Goal: Task Accomplishment & Management: Complete application form

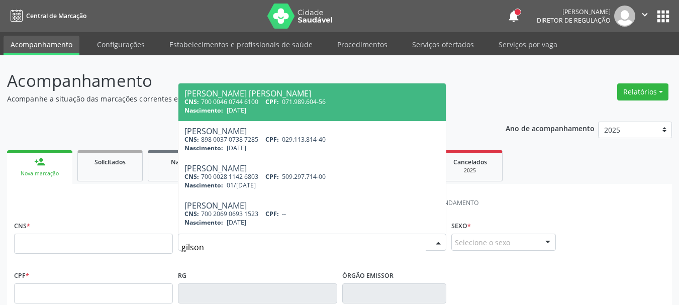
drag, startPoint x: 202, startPoint y: 247, endPoint x: 145, endPoint y: 239, distance: 57.4
click at [145, 239] on div "CNS * Nome * gilson Anderson Gilson Teles Siqueira CNS: 700 0046 0744 6100 CPF:…" at bounding box center [340, 243] width 656 height 50
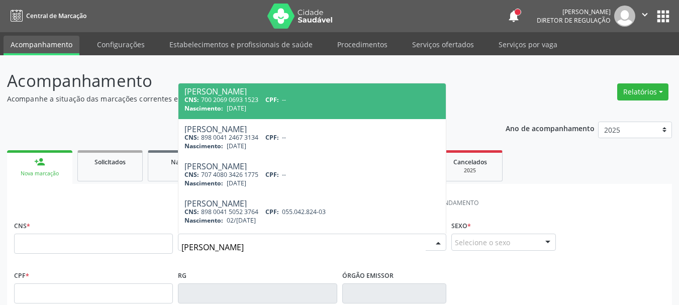
scroll to position [151, 0]
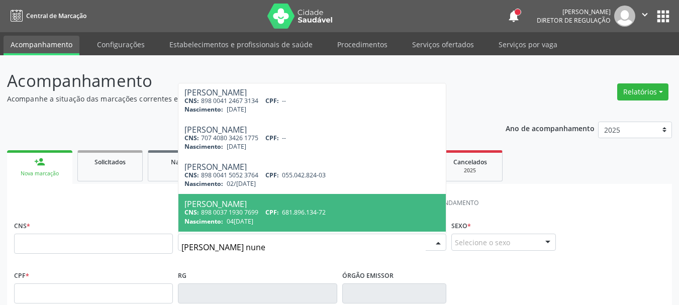
type input "aladino gilson nunes"
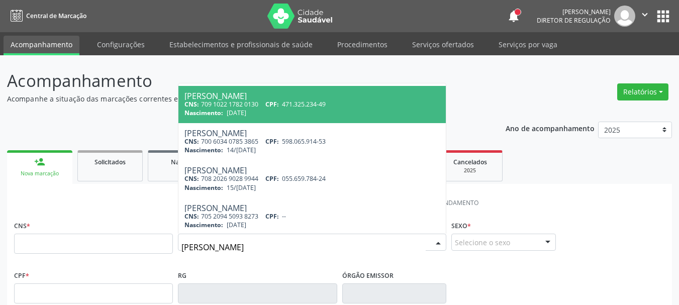
scroll to position [302, 0]
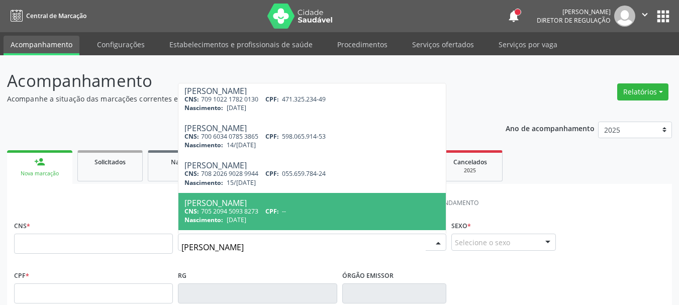
drag, startPoint x: 263, startPoint y: 251, endPoint x: 111, endPoint y: 254, distance: 152.3
click at [113, 252] on div "CNS * Nome * aladino gilson nunes Anderson Gilson Teles Siqueira CNS: 700 0046 …" at bounding box center [340, 243] width 656 height 50
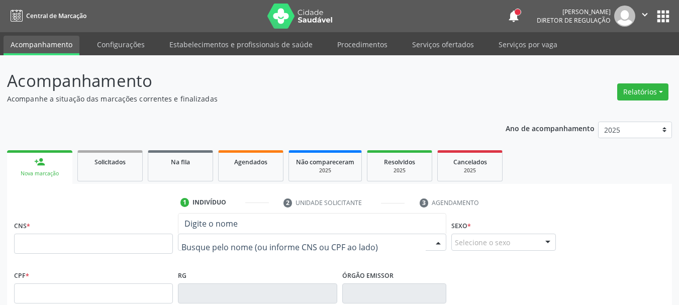
scroll to position [0, 0]
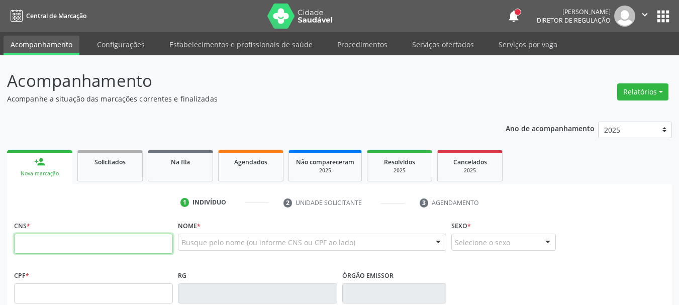
click at [140, 237] on input "text" at bounding box center [93, 244] width 159 height 20
paste input "700 4079 5467 8246"
type input "700 4079 5467 8246"
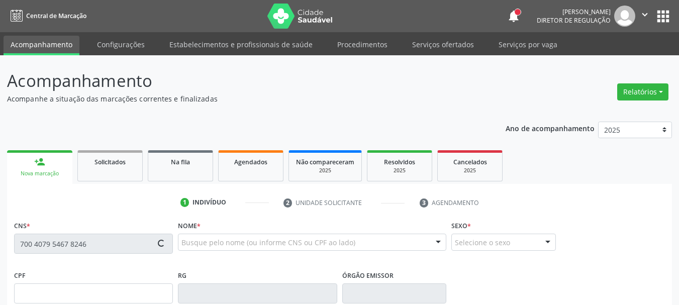
type input "628.689.344-04"
type input "09/08/1968"
type input "Maria Marques Nunes"
type input "(87) 98835-5520"
type input "494"
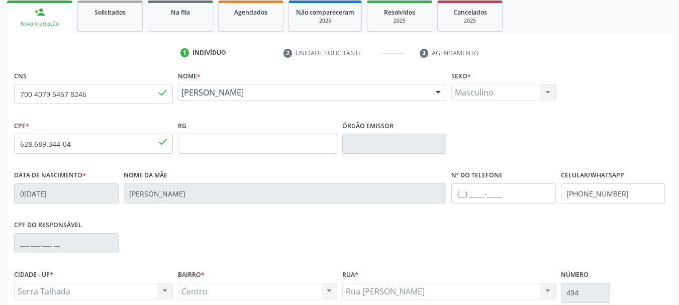
scroll to position [151, 0]
click at [660, 62] on div "1 Indivíduo 2 Unidade solicitante 3 Agendamento CNS 700 4079 5467 8246 done Nom…" at bounding box center [339, 215] width 665 height 343
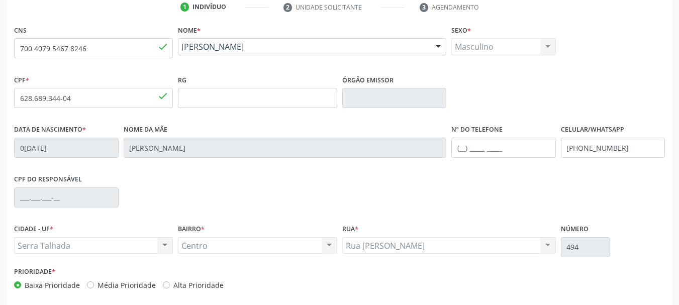
scroll to position [240, 0]
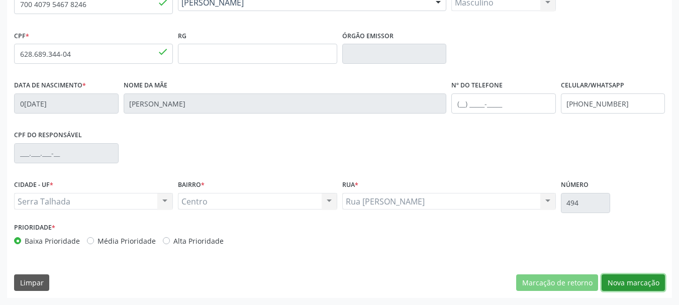
click at [632, 277] on button "Nova marcação" at bounding box center [633, 282] width 63 height 17
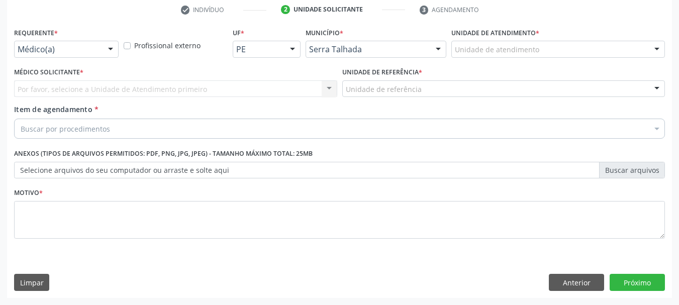
scroll to position [193, 0]
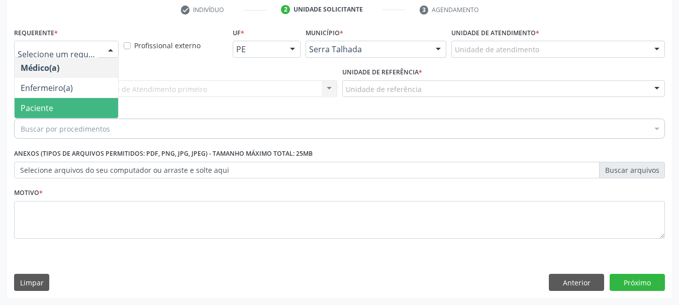
click at [38, 107] on span "Paciente" at bounding box center [37, 108] width 33 height 11
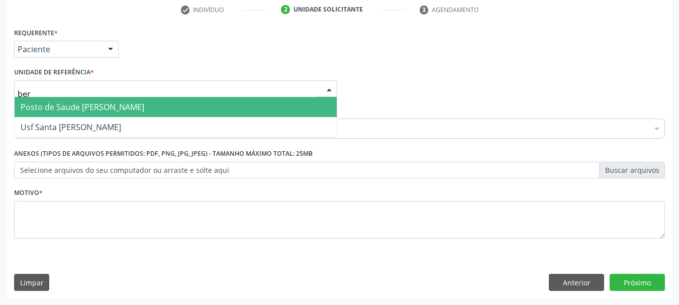
click at [132, 105] on span "Posto de Saude [PERSON_NAME]" at bounding box center [83, 107] width 124 height 11
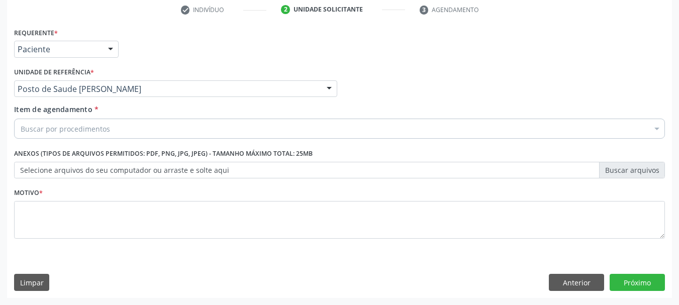
click at [131, 132] on div "Buscar por procedimentos" at bounding box center [339, 129] width 651 height 20
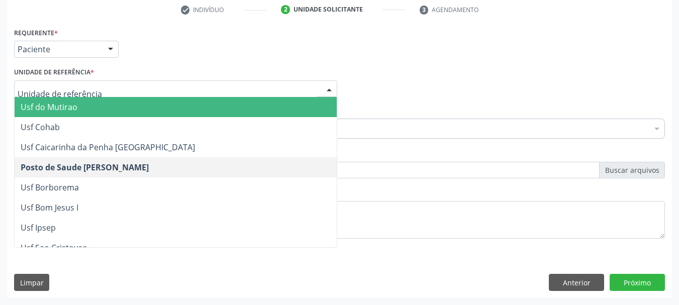
click at [140, 91] on input "text" at bounding box center [167, 94] width 299 height 20
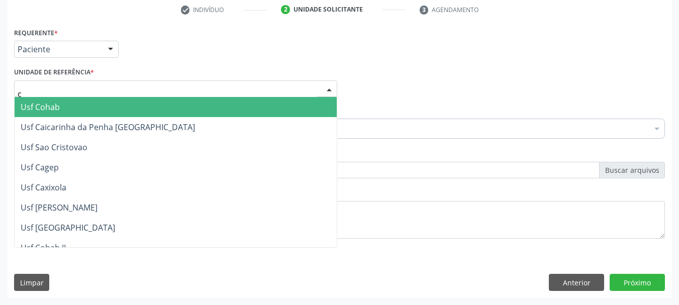
type input "ce"
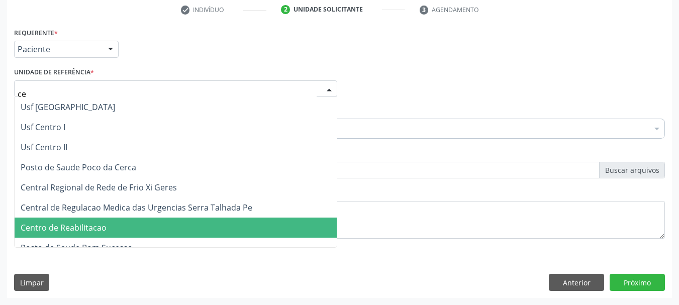
click at [101, 226] on span "Centro de Reabilitacao" at bounding box center [64, 227] width 86 height 11
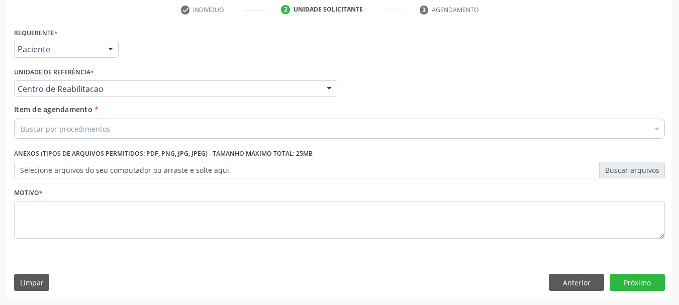
click at [142, 129] on div "Buscar por procedimentos" at bounding box center [339, 129] width 651 height 20
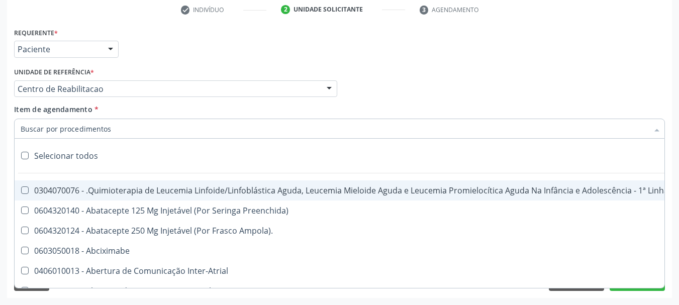
type input "e"
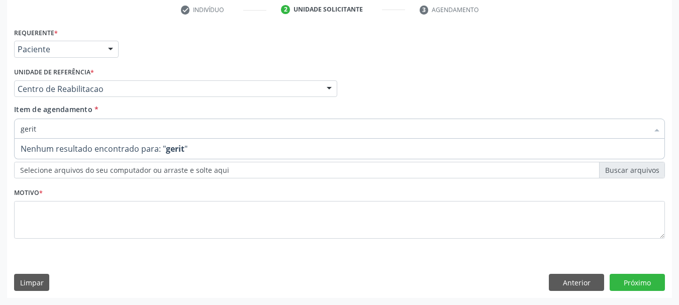
type input "geri"
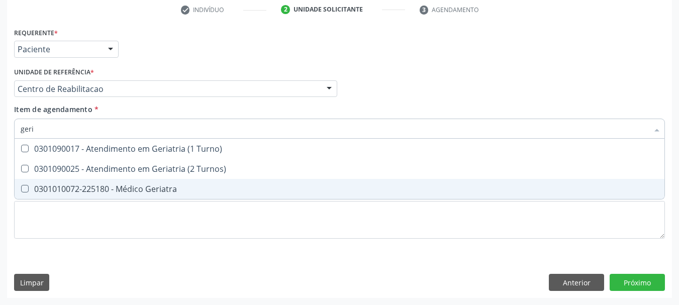
click at [136, 189] on div "0301010072-225180 - Médico Geriatra" at bounding box center [340, 189] width 638 height 8
checkbox Geriatra "true"
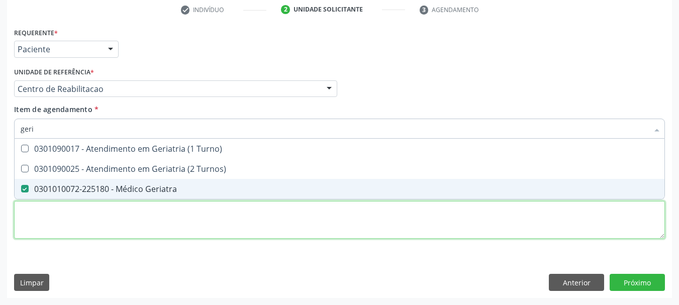
click at [123, 222] on div "Requerente * Paciente Médico(a) Enfermeiro(a) Paciente Nenhum resultado encontr…" at bounding box center [339, 139] width 651 height 228
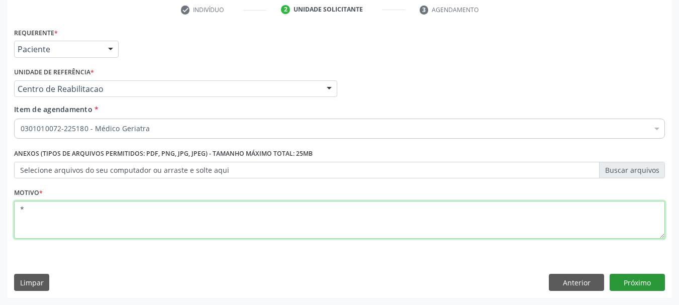
type textarea "*"
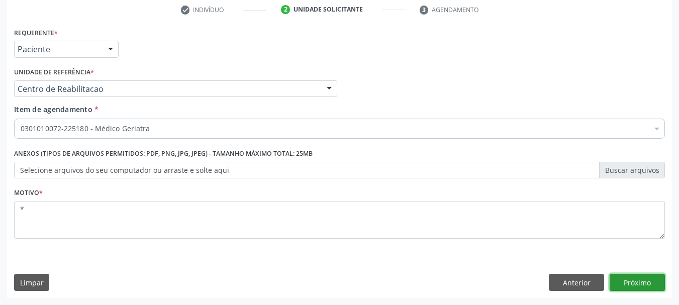
click at [629, 278] on button "Próximo" at bounding box center [637, 282] width 55 height 17
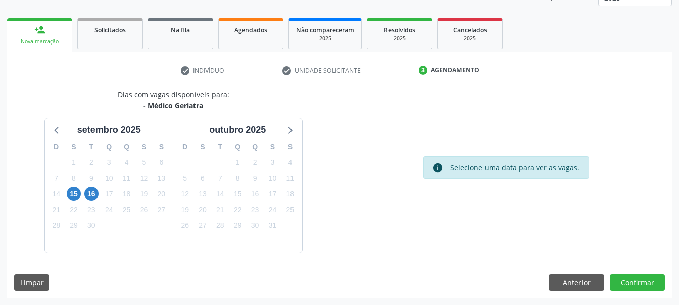
click at [82, 186] on div "15" at bounding box center [74, 194] width 18 height 16
click at [77, 193] on span "15" at bounding box center [74, 194] width 14 height 14
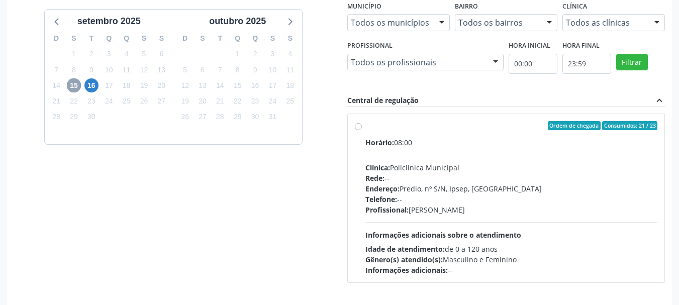
scroll to position [277, 0]
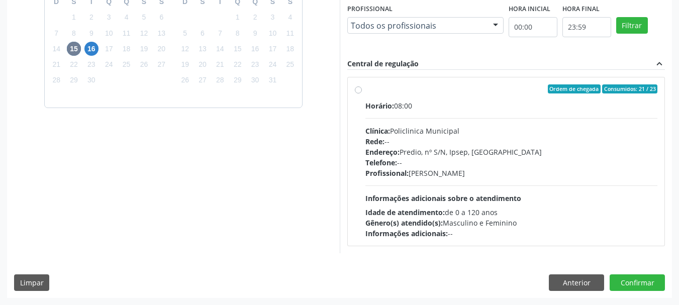
click at [408, 89] on div "Ordem de chegada Consumidos: 21 / 23" at bounding box center [511, 88] width 292 height 9
click at [362, 89] on input "Ordem de chegada Consumidos: 21 / 23 Horário: 08:00 Clínica: Policlinica Munici…" at bounding box center [358, 88] width 7 height 9
radio input "true"
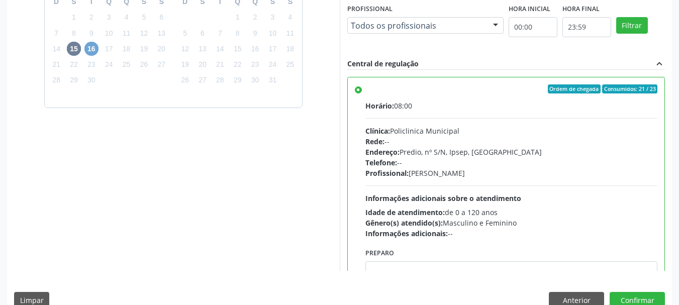
click at [91, 47] on span "16" at bounding box center [91, 49] width 14 height 14
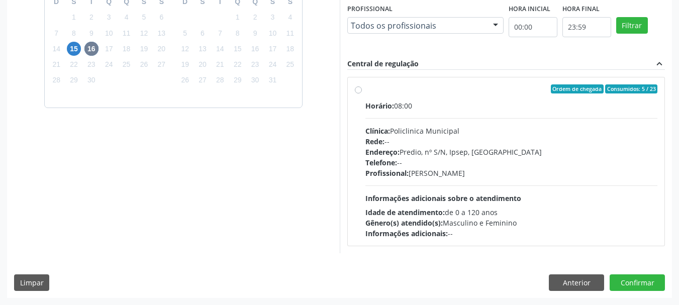
click at [480, 94] on label "Ordem de chegada Consumidos: 5 / 23 Horário: 08:00 Clínica: Policlinica Municip…" at bounding box center [511, 161] width 292 height 154
click at [362, 93] on input "Ordem de chegada Consumidos: 5 / 23 Horário: 08:00 Clínica: Policlinica Municip…" at bounding box center [358, 88] width 7 height 9
radio input "true"
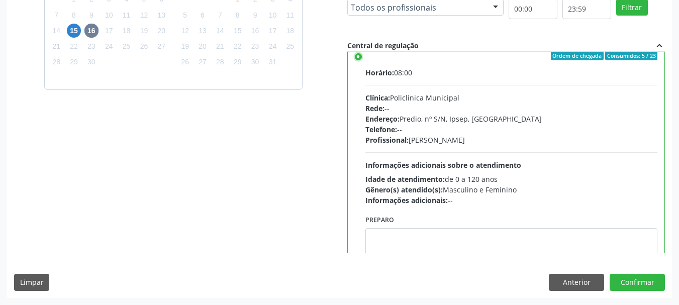
scroll to position [0, 0]
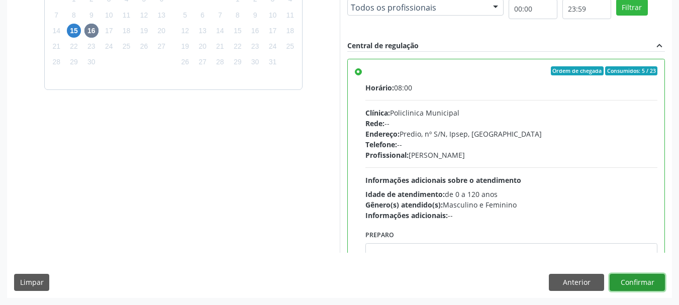
click at [634, 286] on button "Confirmar" at bounding box center [637, 282] width 55 height 17
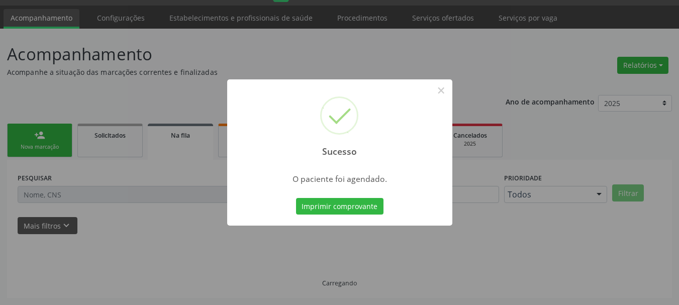
scroll to position [27, 0]
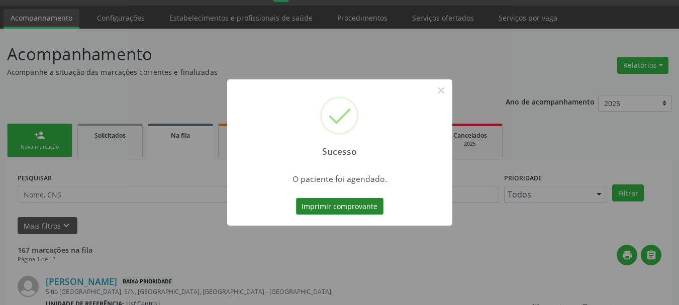
click at [326, 205] on button "Imprimir comprovante" at bounding box center [339, 206] width 87 height 17
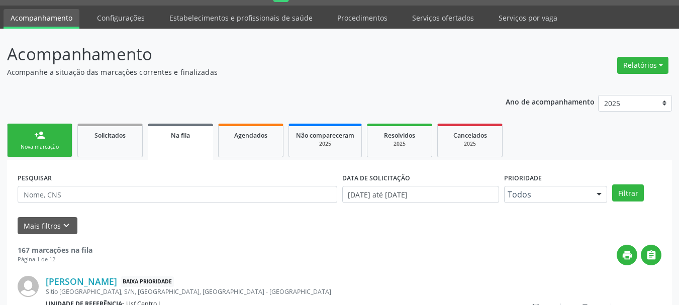
drag, startPoint x: 40, startPoint y: 137, endPoint x: 58, endPoint y: 135, distance: 18.2
click at [40, 136] on div "person_add" at bounding box center [39, 135] width 11 height 11
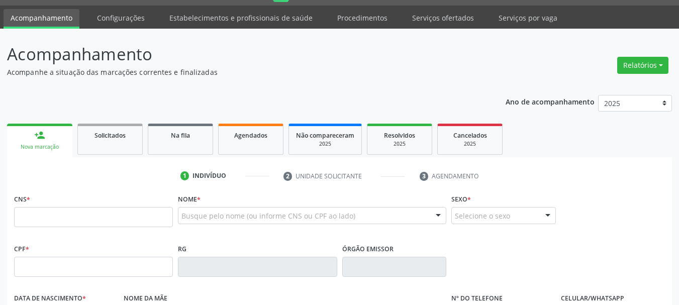
click at [193, 225] on div "Busque pelo nome (ou informe CNS ou CPF ao lado) Nenhum resultado encontrado pa…" at bounding box center [312, 219] width 268 height 24
click at [219, 221] on input "text" at bounding box center [303, 221] width 244 height 20
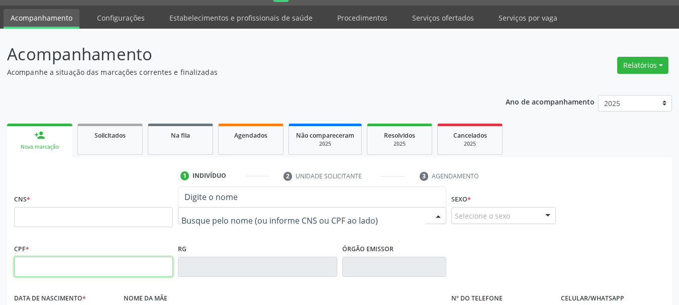
drag, startPoint x: 46, startPoint y: 269, endPoint x: 78, endPoint y: 270, distance: 32.2
click at [52, 270] on input "text" at bounding box center [93, 267] width 159 height 20
type input "108.661.004-07"
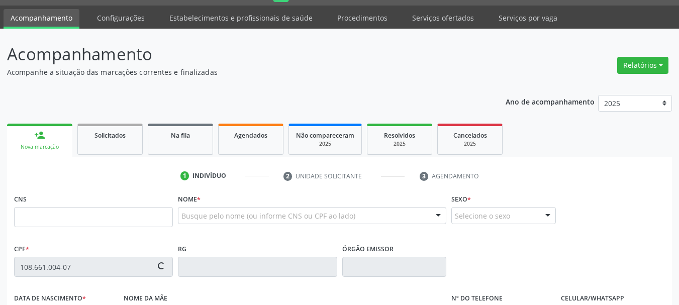
type input "165 4707 1600 0005"
type input "29/10/1991"
type input "Maria Aparecida Bezerra Lima"
type input "[PHONE_NUMBER]"
type input "1"
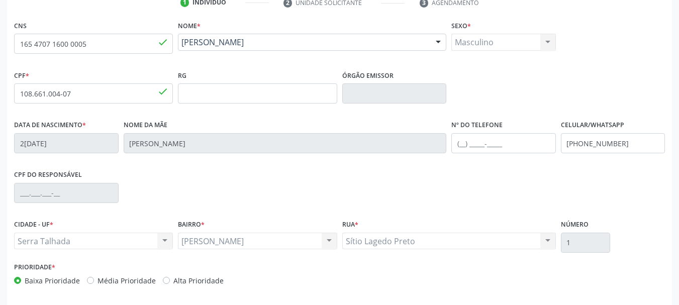
scroll to position [240, 0]
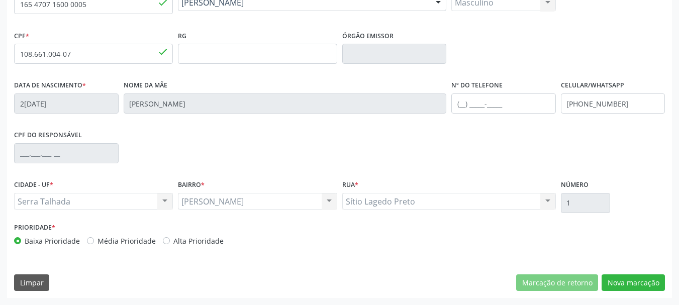
click at [619, 294] on div "CNS 165 4707 1600 0005 done Nome * Cicero Pereira Lima Cicero Pereira Lima CNS:…" at bounding box center [339, 138] width 665 height 320
click at [618, 280] on button "Nova marcação" at bounding box center [633, 282] width 63 height 17
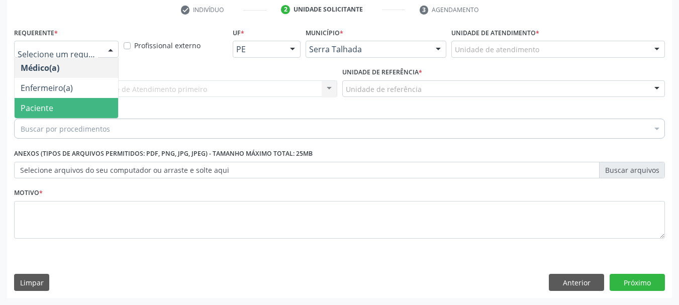
drag, startPoint x: 79, startPoint y: 111, endPoint x: 112, endPoint y: 87, distance: 40.3
click at [79, 110] on span "Paciente" at bounding box center [67, 108] width 104 height 20
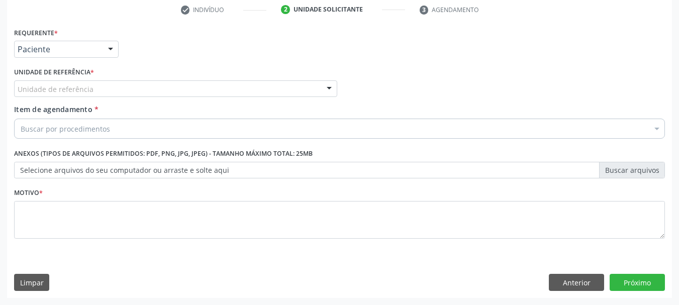
click at [120, 86] on div "Unidade de referência" at bounding box center [175, 88] width 323 height 17
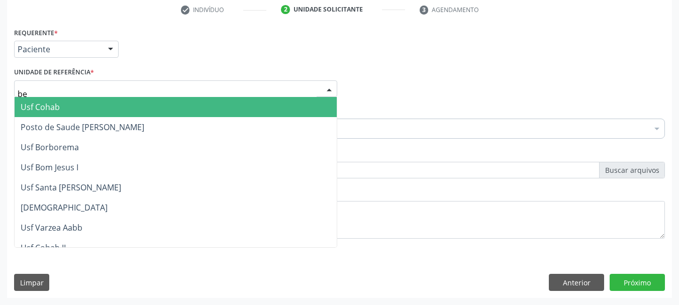
type input "ber"
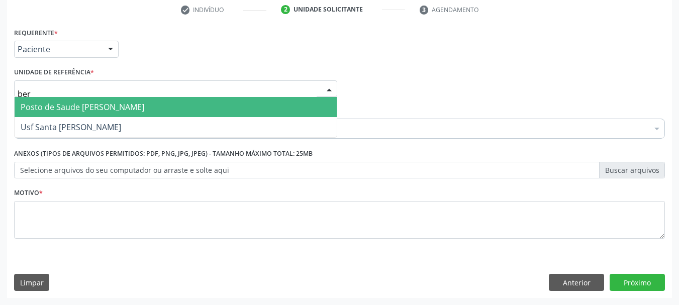
click at [166, 103] on span "Posto de Saude [PERSON_NAME]" at bounding box center [176, 107] width 322 height 20
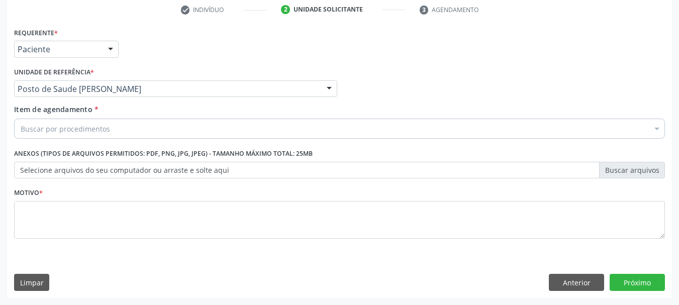
click at [153, 130] on div "Buscar por procedimentos" at bounding box center [339, 129] width 651 height 20
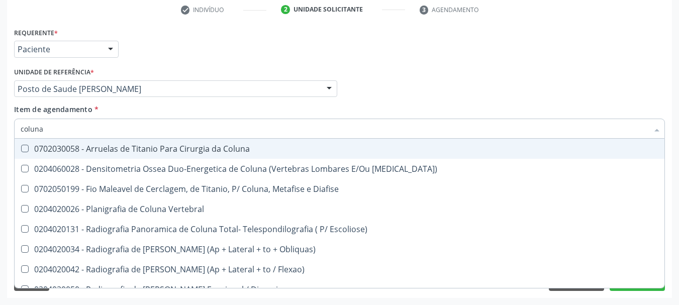
type input "coluna"
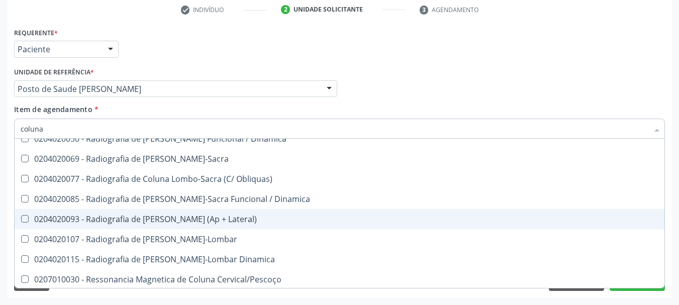
scroll to position [201, 0]
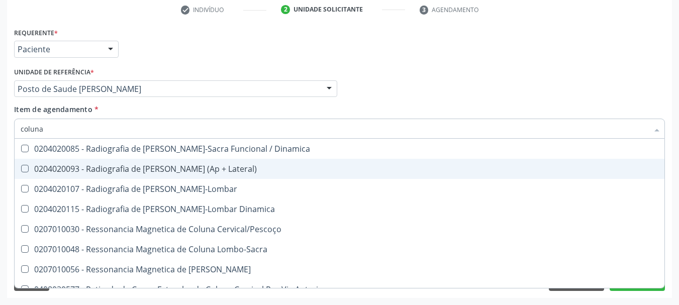
click at [148, 165] on div "0204020093 - Radiografia de Coluna Toracica (Ap + Lateral)" at bounding box center [340, 169] width 638 height 8
checkbox Lateral\) "true"
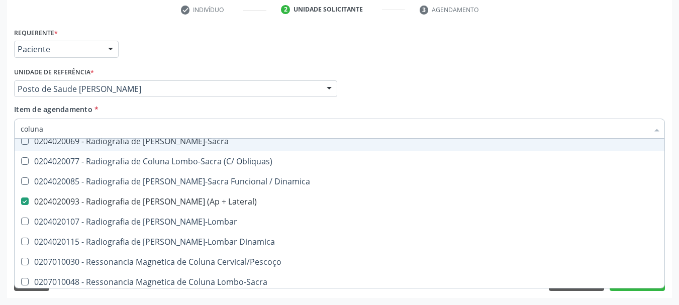
scroll to position [151, 0]
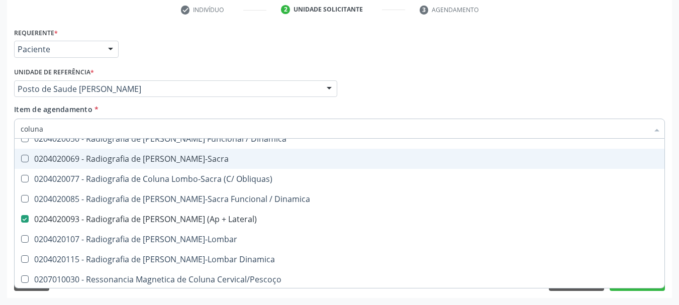
click at [141, 153] on span "0204020069 - Radiografia de Coluna Lombo-Sacra" at bounding box center [340, 159] width 650 height 20
checkbox Lombo-Sacra "true"
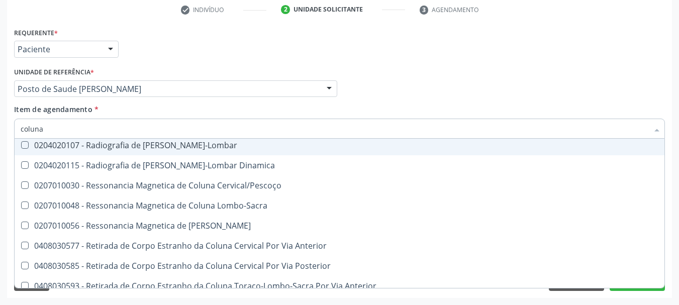
scroll to position [251, 0]
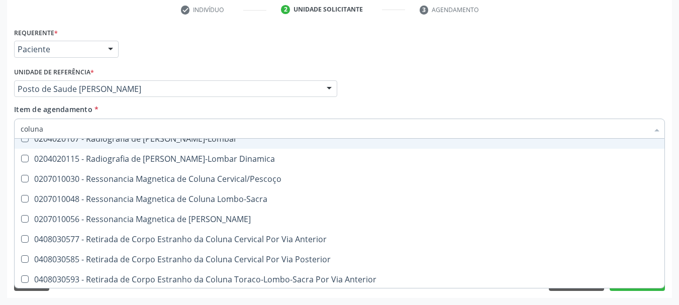
click at [528, 57] on div "Requerente * Paciente Médico(a) Enfermeiro(a) Paciente Nenhum resultado encontr…" at bounding box center [340, 44] width 656 height 39
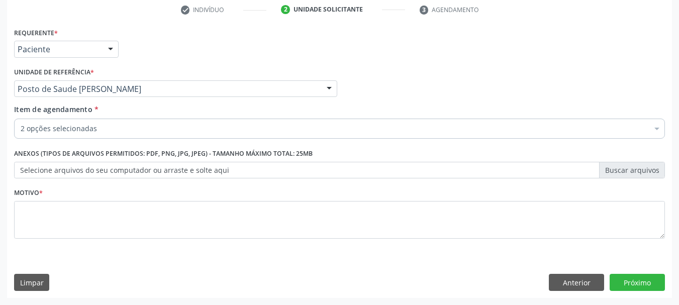
scroll to position [0, 0]
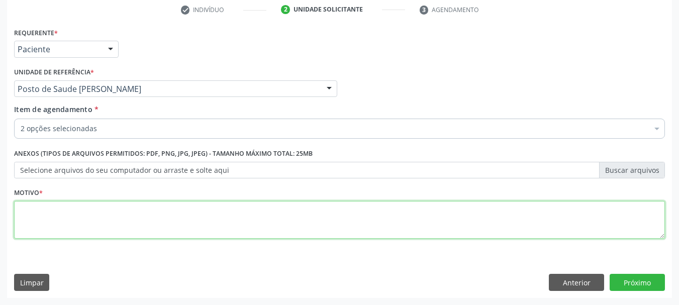
click at [123, 229] on textarea at bounding box center [339, 220] width 651 height 38
type textarea "*"
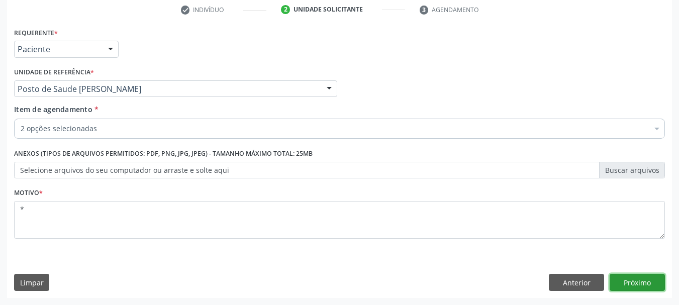
click at [650, 284] on button "Próximo" at bounding box center [637, 282] width 55 height 17
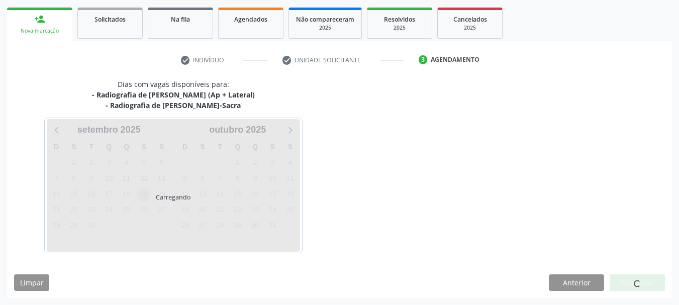
scroll to position [143, 0]
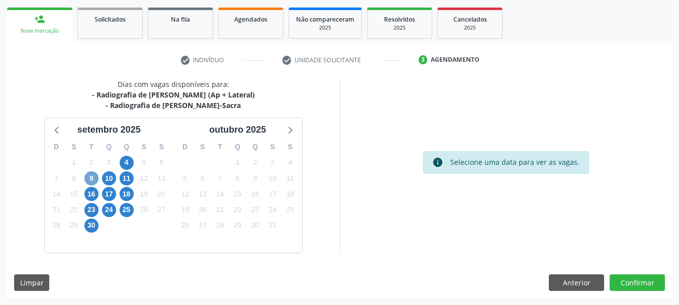
click at [86, 180] on span "9" at bounding box center [91, 178] width 14 height 14
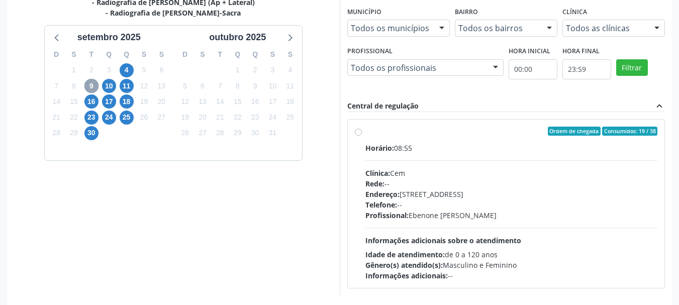
scroll to position [243, 0]
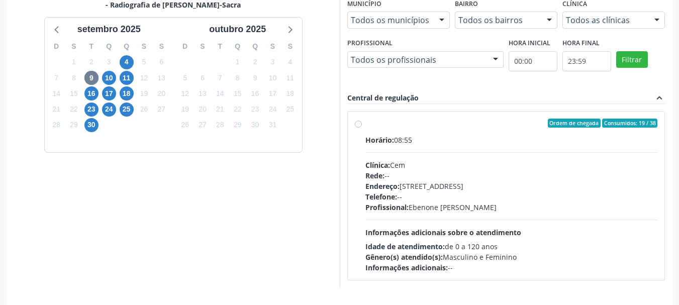
click at [498, 120] on div "Ordem de chegada Consumidos: 19 / 38" at bounding box center [511, 123] width 292 height 9
click at [362, 120] on input "Ordem de chegada Consumidos: 19 / 38 Horário: 08:55 Clínica: Cem Rede: -- Ender…" at bounding box center [358, 123] width 7 height 9
radio input "true"
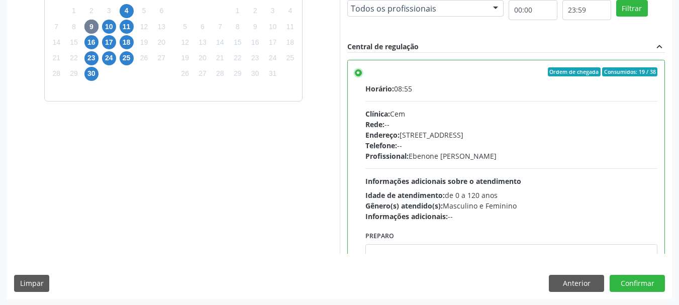
scroll to position [295, 0]
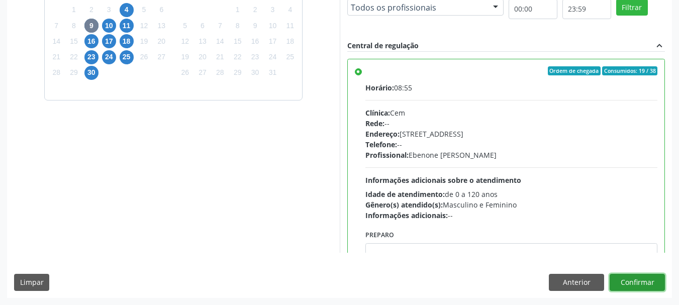
click at [647, 282] on button "Confirmar" at bounding box center [637, 282] width 55 height 17
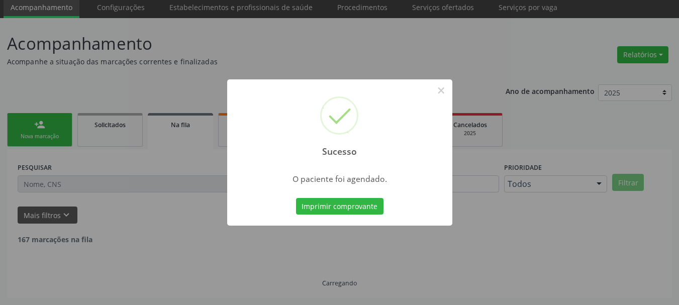
scroll to position [27, 0]
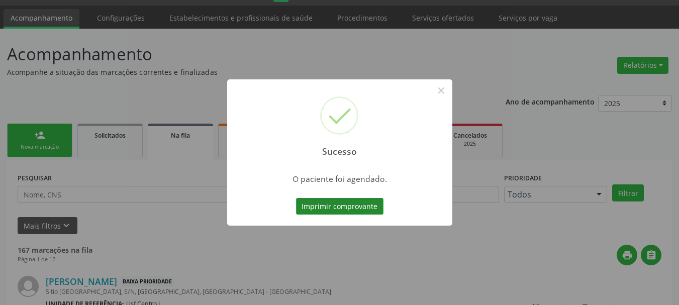
click at [303, 209] on button "Imprimir comprovante" at bounding box center [339, 206] width 87 height 17
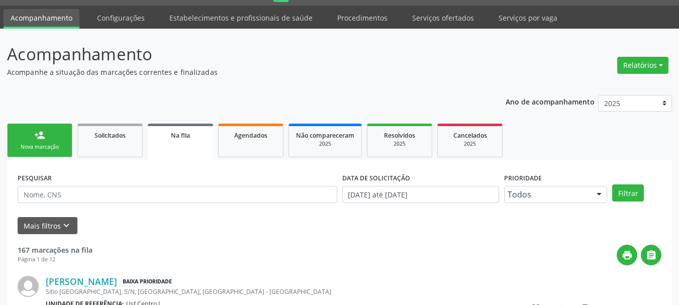
click at [22, 147] on div "Nova marcação" at bounding box center [40, 147] width 50 height 8
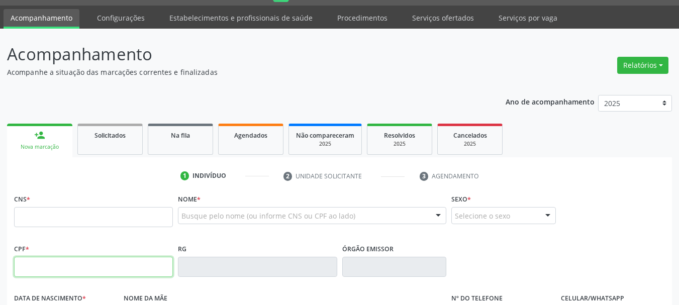
click at [66, 268] on input "text" at bounding box center [93, 267] width 159 height 20
type input "081.908.598-70"
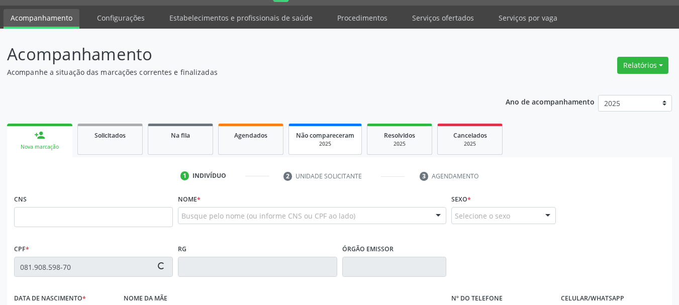
type input "104 2930 7826 0000"
type input "03/01/1943"
type input "Maria Gomes de Oliveira"
type input "[PHONE_NUMBER]"
type input "127.216.048-30"
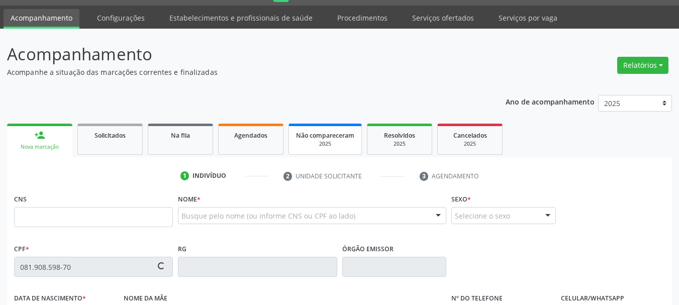
type input "75"
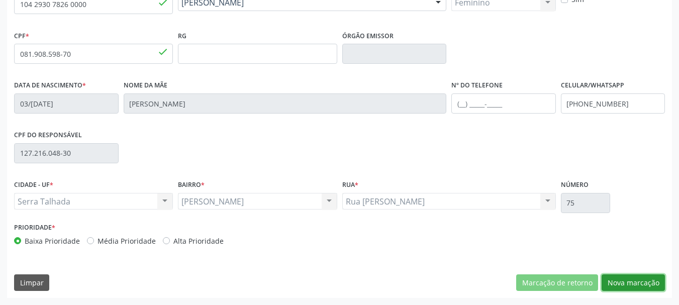
click at [611, 285] on button "Nova marcação" at bounding box center [633, 282] width 63 height 17
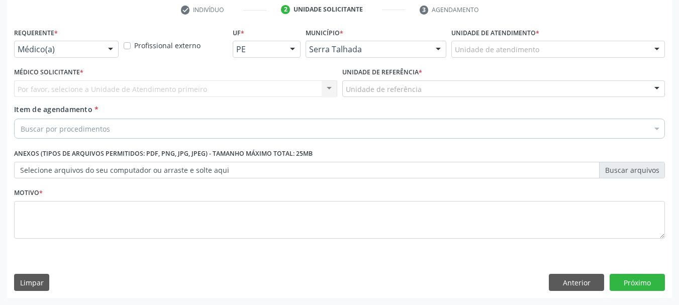
scroll to position [193, 0]
click at [48, 42] on div "Médico(a)" at bounding box center [66, 49] width 105 height 17
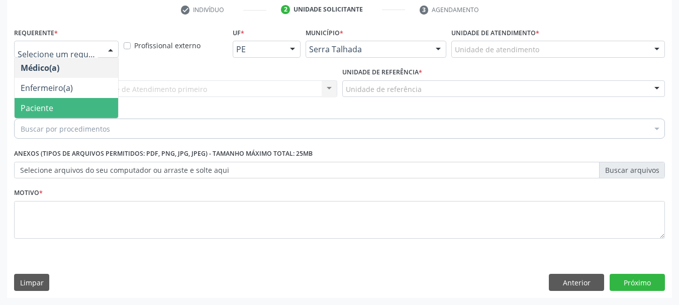
click at [42, 113] on span "Paciente" at bounding box center [37, 108] width 33 height 11
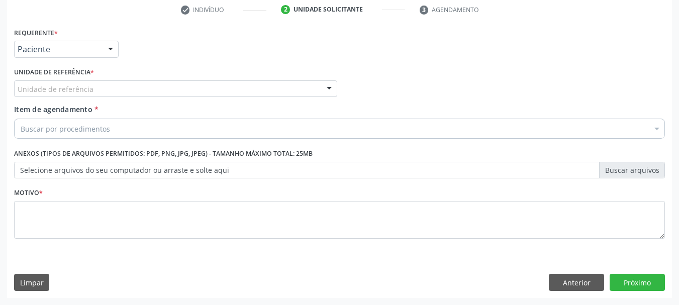
click at [92, 89] on div "Unidade de referência" at bounding box center [175, 88] width 323 height 17
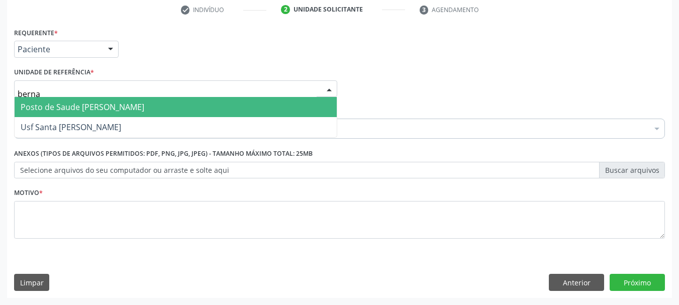
type input "bernar"
click at [106, 104] on span "Posto de Saude [PERSON_NAME]" at bounding box center [83, 107] width 124 height 11
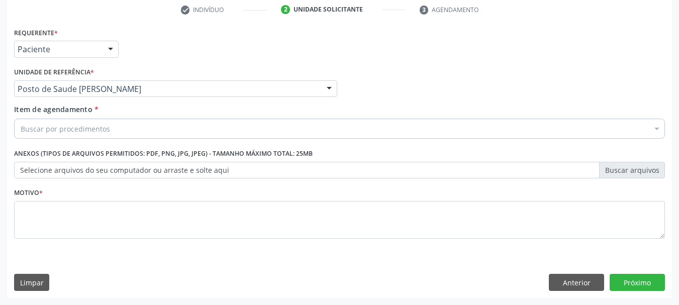
click at [105, 134] on div "Buscar por procedimentos" at bounding box center [339, 129] width 651 height 20
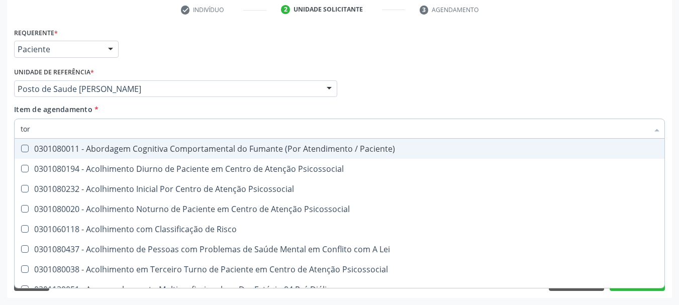
type input "tora"
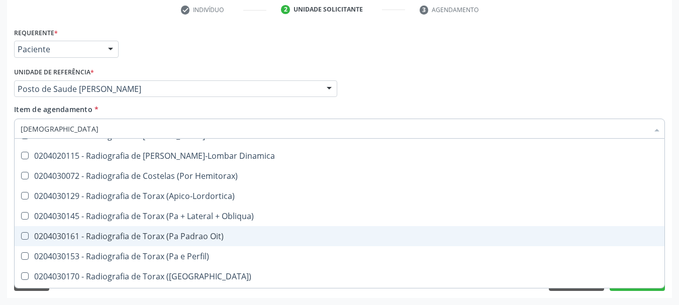
scroll to position [955, 0]
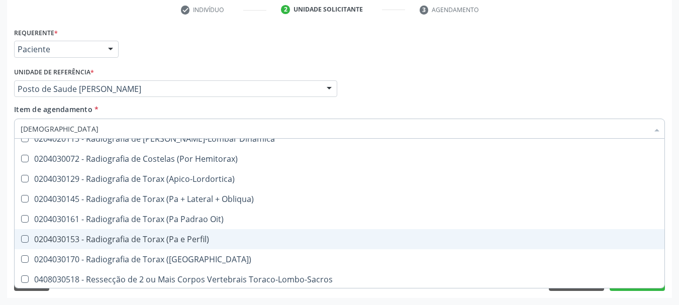
click at [114, 235] on div "0204030153 - Radiografia de Torax (Pa e Perfil)" at bounding box center [340, 239] width 638 height 8
checkbox Perfil\) "true"
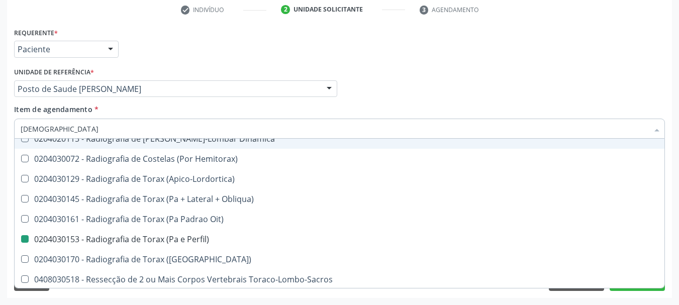
drag, startPoint x: 392, startPoint y: 65, endPoint x: 26, endPoint y: 190, distance: 387.4
click at [390, 69] on div "Médico Solicitante Por favor, selecione a Unidade de Atendimento primeiro Nenhu…" at bounding box center [340, 84] width 656 height 39
checkbox Toracica "true"
checkbox Perfil\) "false"
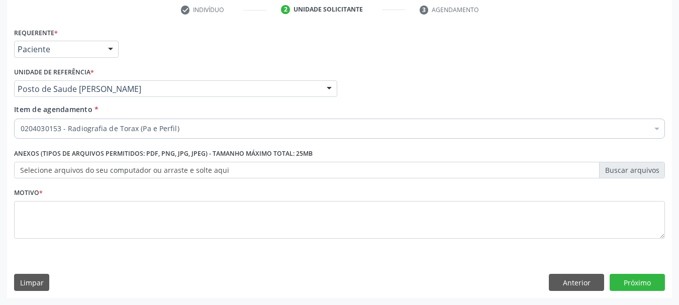
scroll to position [0, 0]
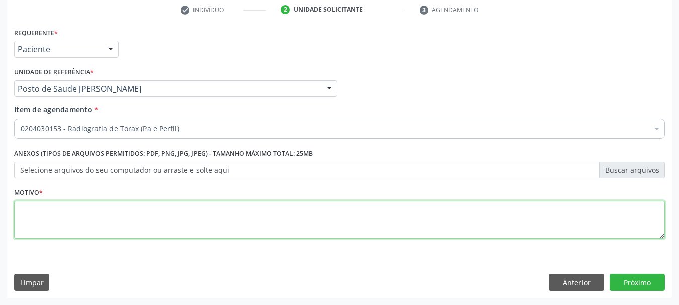
click at [35, 218] on textarea at bounding box center [339, 220] width 651 height 38
type textarea "*"
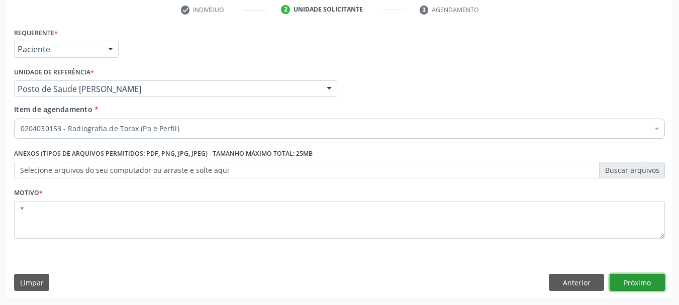
click at [632, 284] on button "Próximo" at bounding box center [637, 282] width 55 height 17
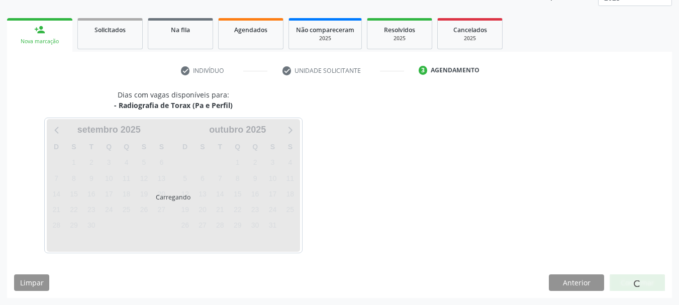
scroll to position [132, 0]
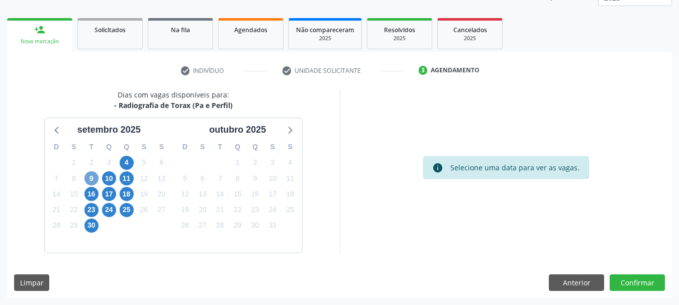
click at [88, 180] on span "9" at bounding box center [91, 178] width 14 height 14
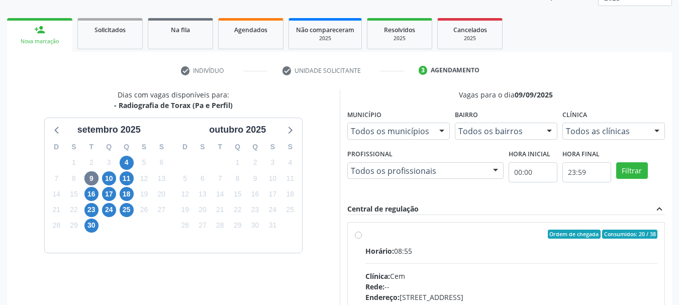
drag, startPoint x: 443, startPoint y: 233, endPoint x: 452, endPoint y: 197, distance: 36.8
click at [443, 233] on div "Ordem de chegada Consumidos: 20 / 38" at bounding box center [511, 234] width 292 height 9
click at [362, 233] on input "Ordem de chegada Consumidos: 20 / 38 Horário: 08:55 Clínica: Cem Rede: -- Ender…" at bounding box center [358, 234] width 7 height 9
radio input "true"
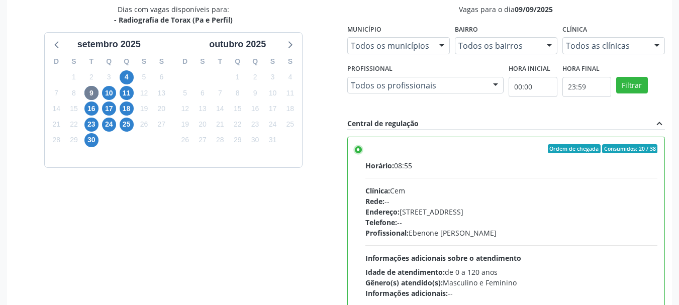
scroll to position [295, 0]
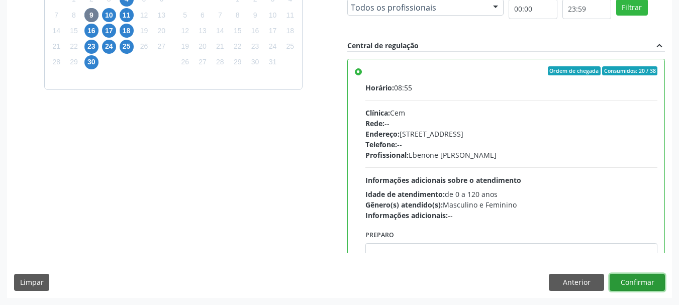
click at [644, 274] on button "Confirmar" at bounding box center [637, 282] width 55 height 17
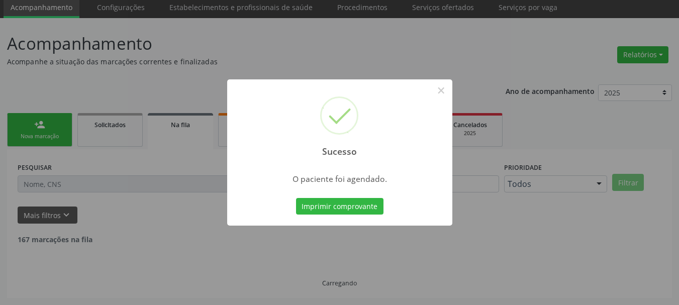
scroll to position [27, 0]
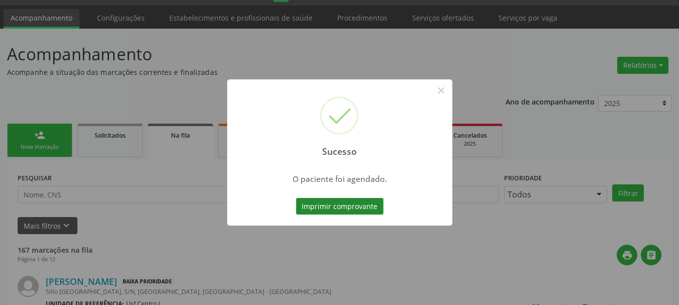
click at [327, 207] on button "Imprimir comprovante" at bounding box center [339, 206] width 87 height 17
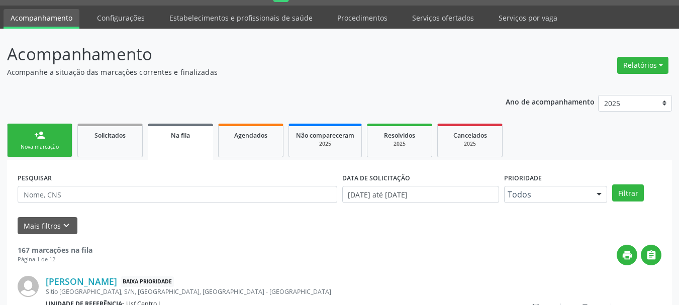
click at [53, 135] on link "person_add Nova marcação" at bounding box center [39, 141] width 65 height 34
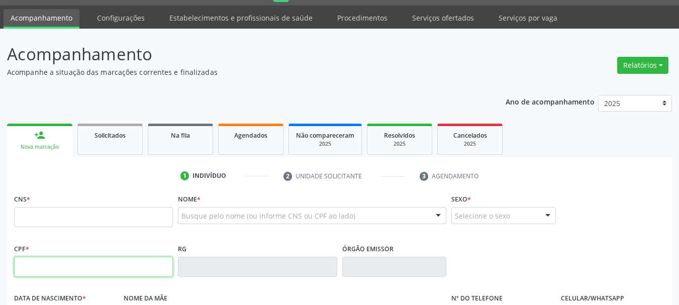
click at [69, 266] on input "text" at bounding box center [93, 267] width 159 height 20
click at [118, 212] on input "text" at bounding box center [93, 217] width 159 height 20
click at [121, 217] on input "text" at bounding box center [93, 217] width 159 height 20
paste input "700 0056 3715 9305"
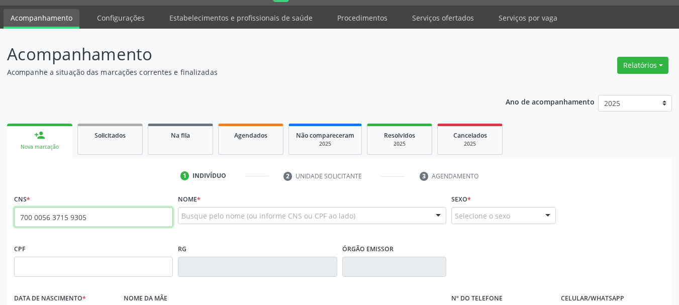
type input "700 0056 3715 9305"
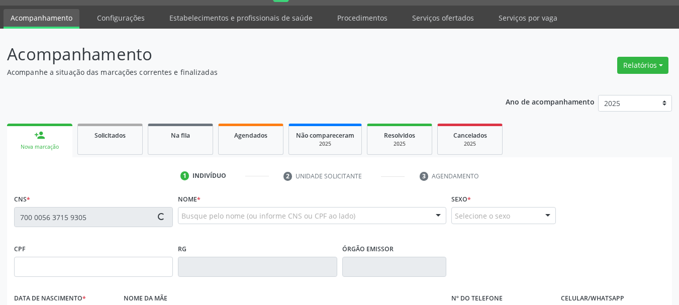
type input "12/04/1963"
type input "Luzia Rifino de Barros"
type input "[PHONE_NUMBER]"
type input "5"
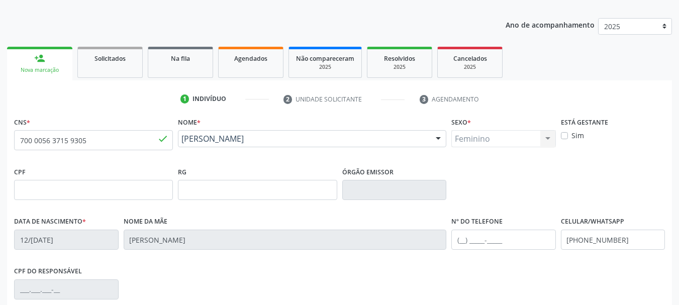
scroll to position [127, 0]
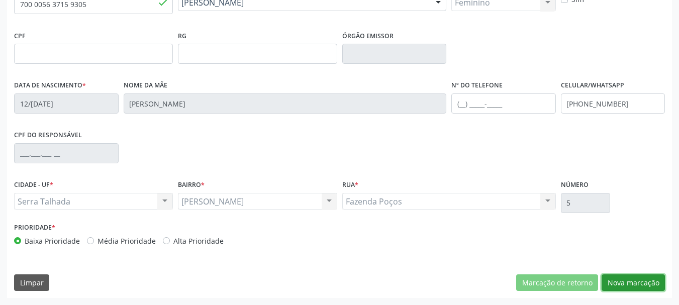
click at [644, 275] on button "Nova marcação" at bounding box center [633, 282] width 63 height 17
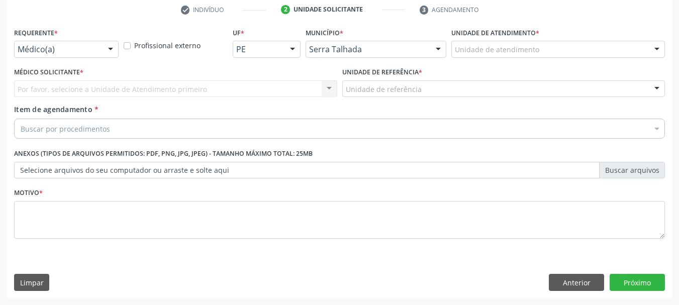
scroll to position [193, 0]
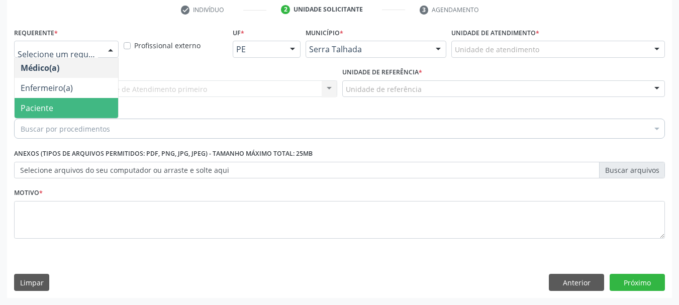
click at [71, 115] on span "Paciente" at bounding box center [67, 108] width 104 height 20
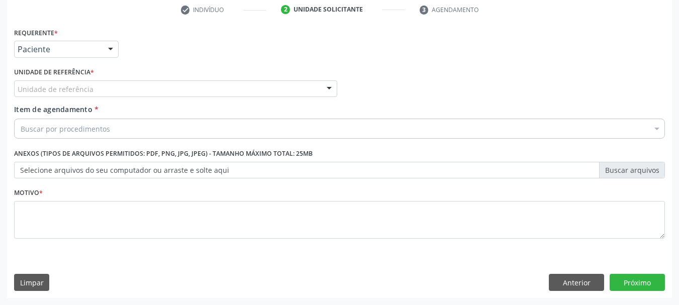
click at [137, 85] on div "Unidade de referência" at bounding box center [175, 88] width 323 height 17
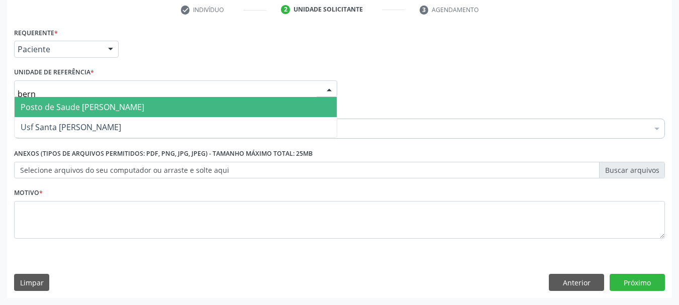
type input "berna"
click at [134, 108] on span "Posto de Saude [PERSON_NAME]" at bounding box center [83, 107] width 124 height 11
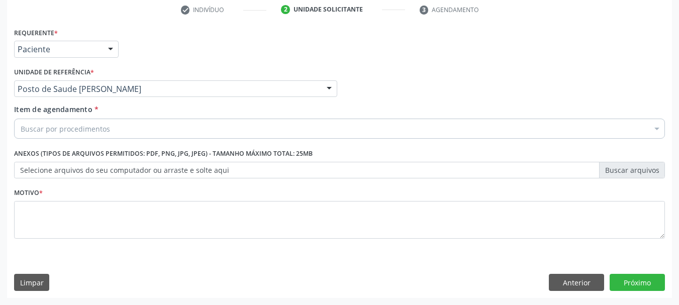
click at [128, 128] on div "Buscar por procedimentos" at bounding box center [339, 129] width 651 height 20
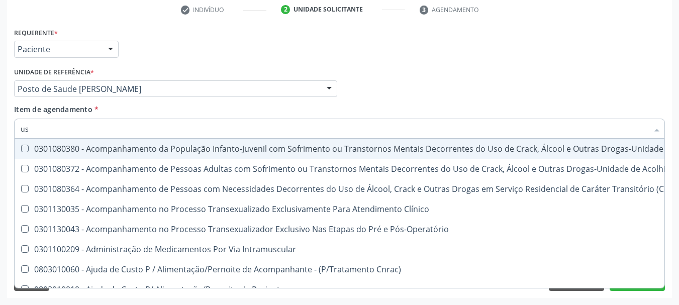
type input "u"
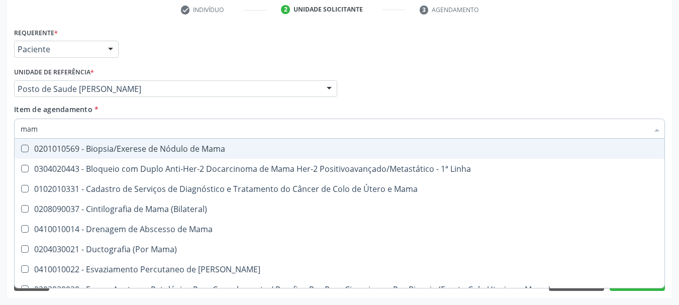
type input "mama"
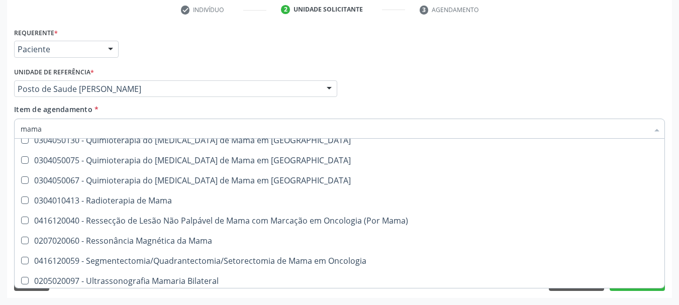
scroll to position [856, 0]
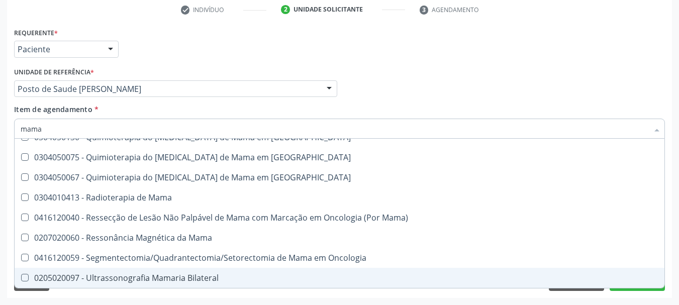
click at [157, 278] on div "0205020097 - Ultrassonografia Mamaria Bilateral" at bounding box center [340, 278] width 638 height 8
checkbox Bilateral "true"
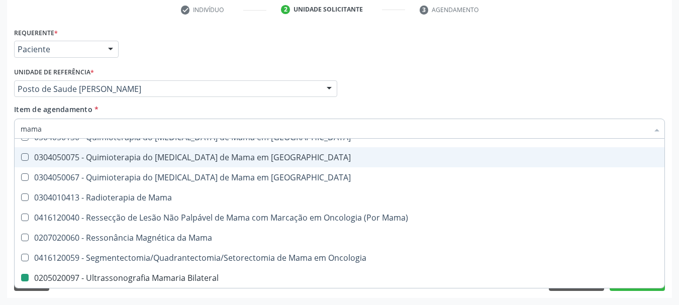
click at [0, 163] on div "Acompanhamento Acompanhe a situação das marcações correntes e finalizadas Relat…" at bounding box center [339, 83] width 679 height 443
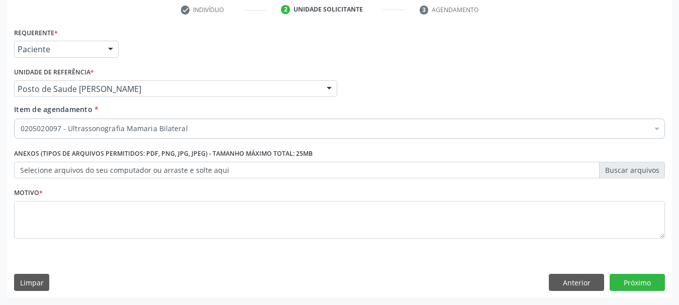
scroll to position [0, 0]
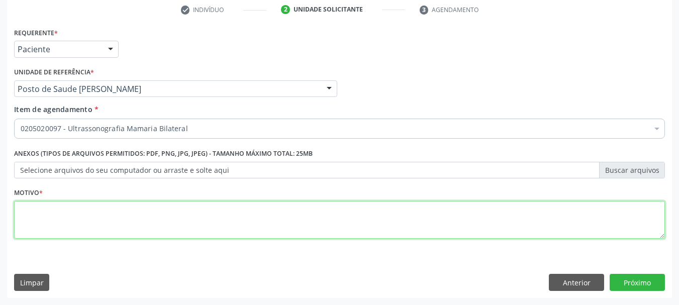
click at [158, 217] on textarea at bounding box center [339, 220] width 651 height 38
type textarea "*"
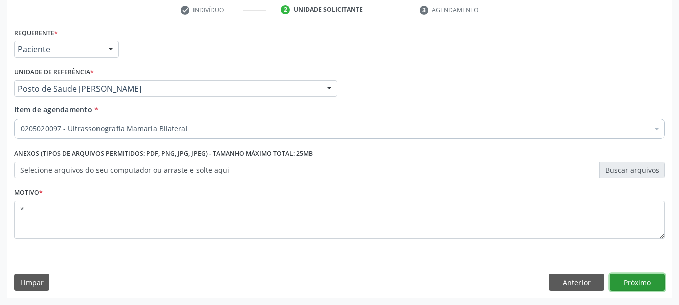
click at [637, 280] on button "Próximo" at bounding box center [637, 282] width 55 height 17
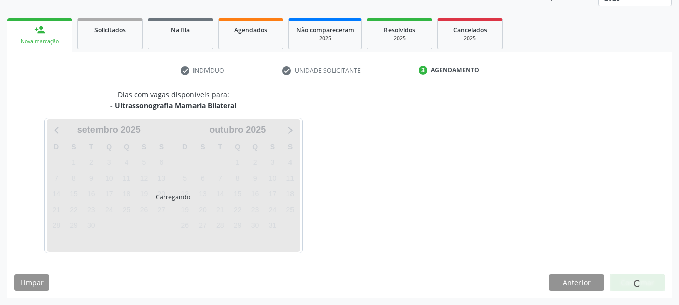
scroll to position [132, 0]
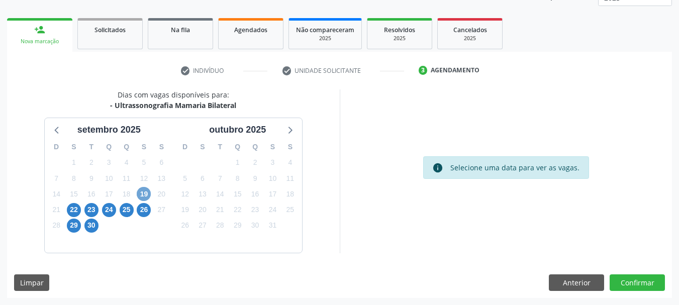
click at [146, 187] on span "19" at bounding box center [144, 194] width 14 height 14
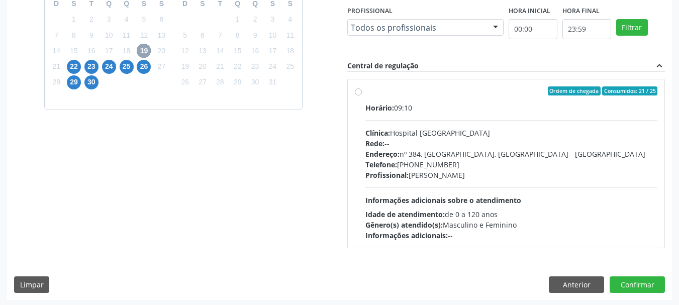
scroll to position [277, 0]
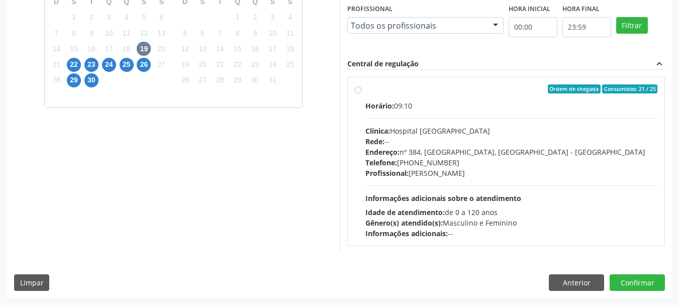
click at [452, 93] on label "Ordem de chegada Consumidos: 21 / 25 Horário: 09:10 Clínica: Hospital Sao Franc…" at bounding box center [511, 161] width 292 height 154
click at [362, 93] on input "Ordem de chegada Consumidos: 21 / 25 Horário: 09:10 Clínica: Hospital Sao Franc…" at bounding box center [358, 88] width 7 height 9
radio input "true"
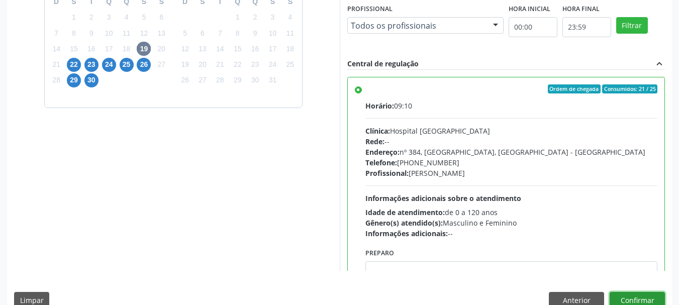
click at [632, 299] on button "Confirmar" at bounding box center [637, 300] width 55 height 17
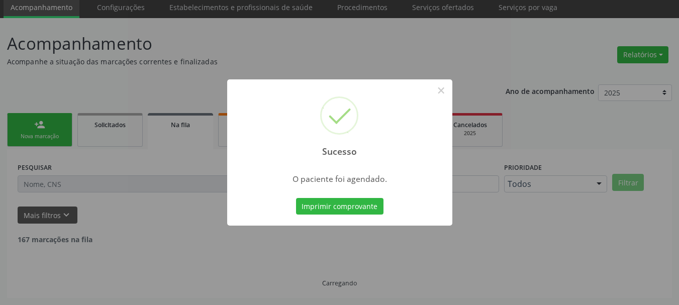
scroll to position [27, 0]
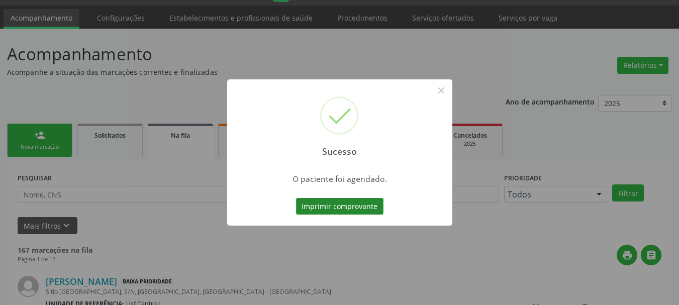
click at [346, 204] on button "Imprimir comprovante" at bounding box center [339, 206] width 87 height 17
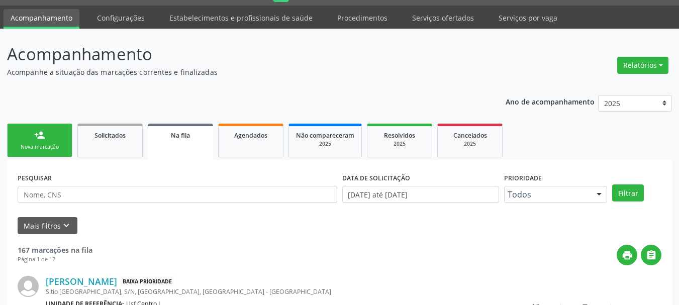
click at [28, 144] on div "Nova marcação" at bounding box center [40, 147] width 50 height 8
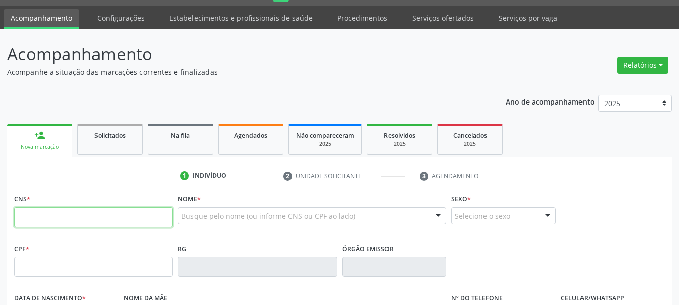
click at [64, 212] on input "text" at bounding box center [93, 217] width 159 height 20
type input "708 6040 8555 4489"
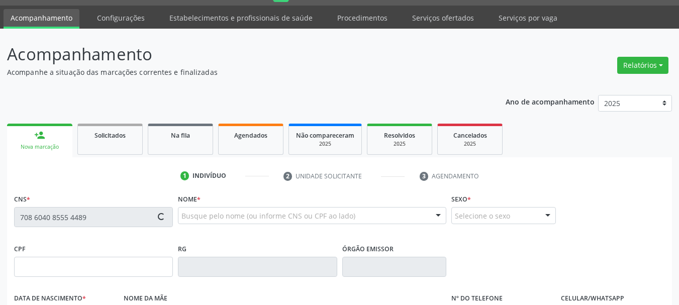
type input "041.400.074-94"
type input "[DATE]"
type input "[PERSON_NAME]"
type input "[PHONE_NUMBER]"
type input "020.328.504-27"
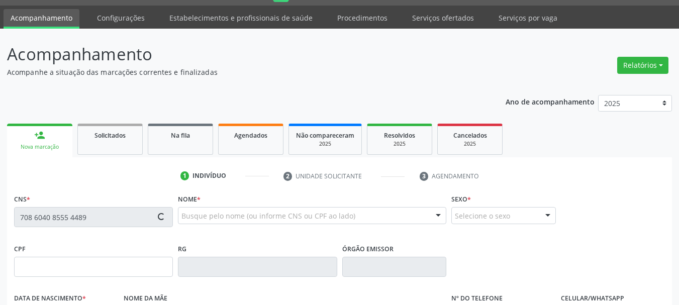
type input "125"
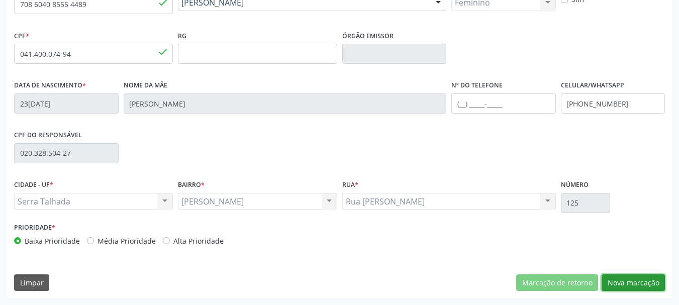
click at [638, 283] on button "Nova marcação" at bounding box center [633, 282] width 63 height 17
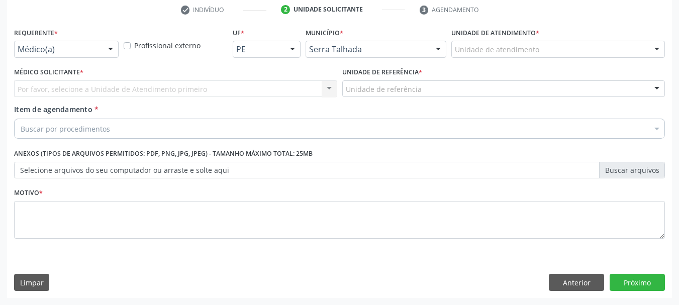
scroll to position [193, 0]
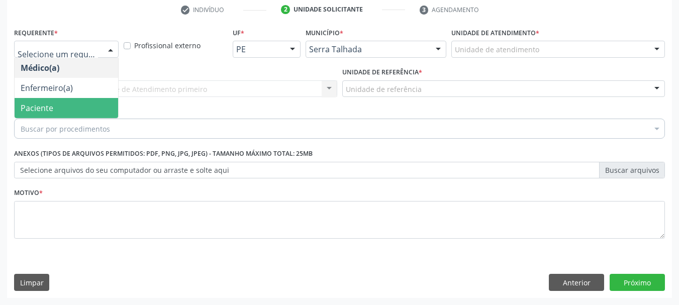
click at [58, 113] on span "Paciente" at bounding box center [67, 108] width 104 height 20
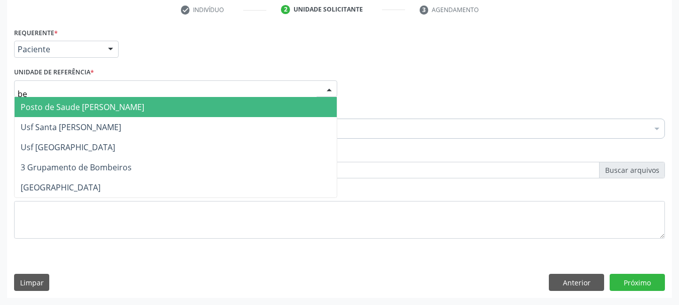
type input "ber"
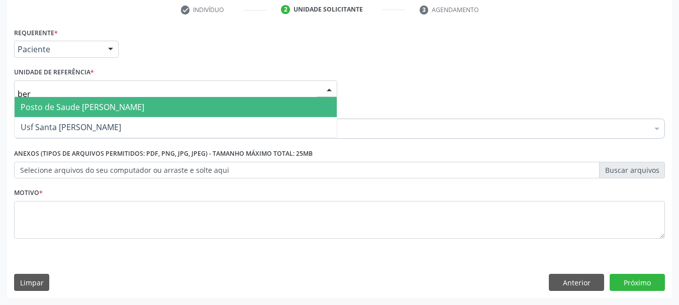
click at [71, 109] on span "Posto de Saude [PERSON_NAME]" at bounding box center [83, 107] width 124 height 11
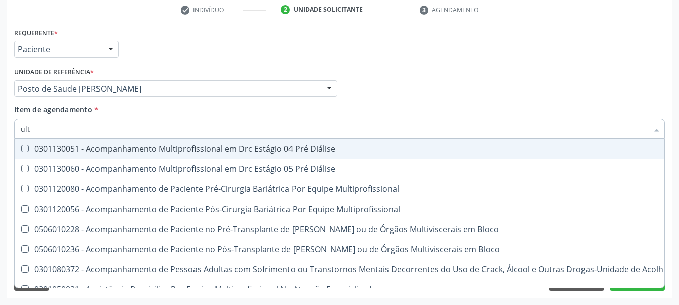
type input "ultr"
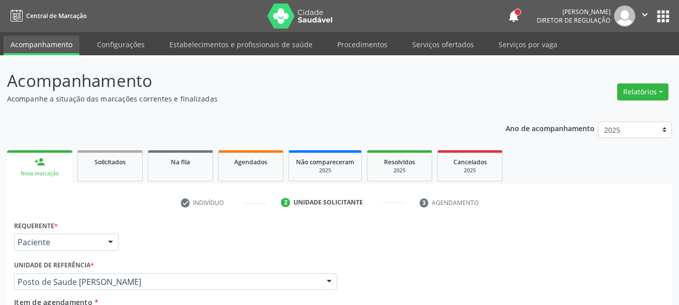
scroll to position [193, 0]
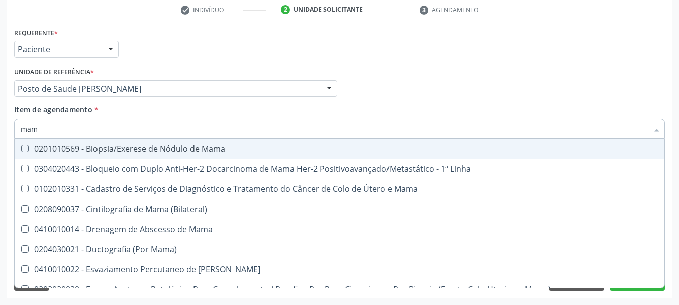
type input "mama"
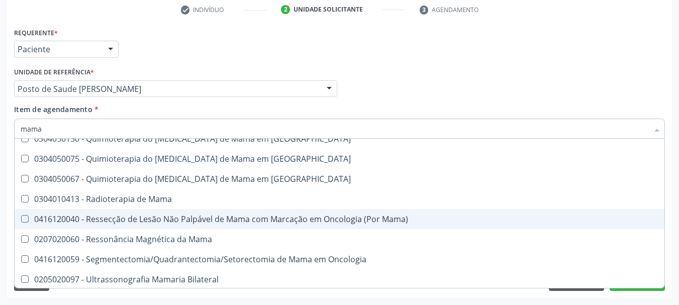
scroll to position [856, 0]
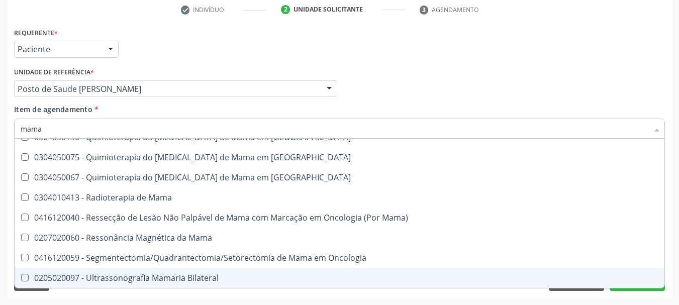
click at [165, 274] on div "0205020097 - Ultrassonografia Mamaria Bilateral" at bounding box center [340, 278] width 638 height 8
checkbox Bilateral "true"
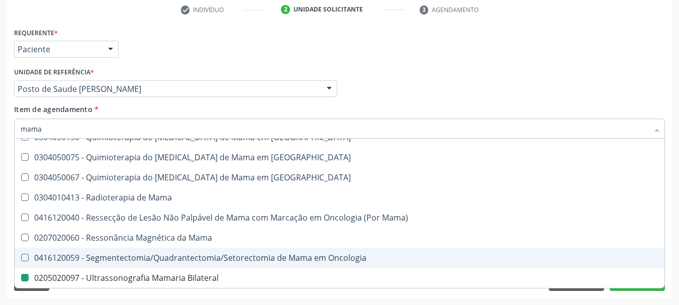
click at [0, 203] on div "Acompanhamento Acompanhe a situação das marcações correntes e finalizadas Relat…" at bounding box center [339, 83] width 679 height 443
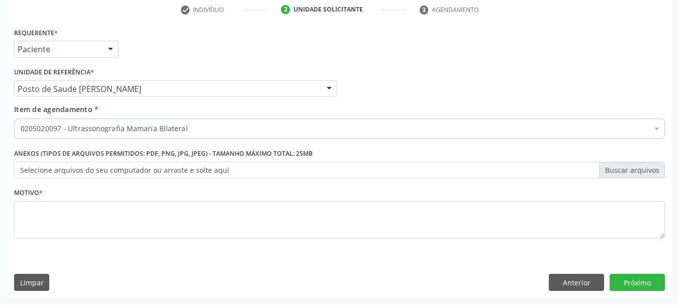
scroll to position [0, 0]
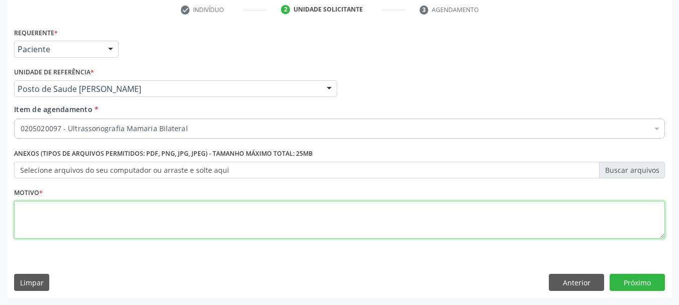
click at [24, 220] on textarea at bounding box center [339, 220] width 651 height 38
type textarea "*"
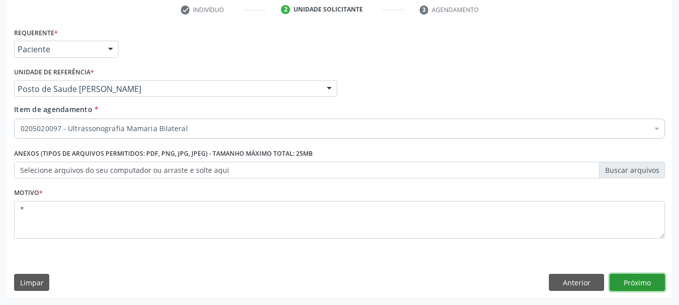
click at [647, 280] on button "Próximo" at bounding box center [637, 282] width 55 height 17
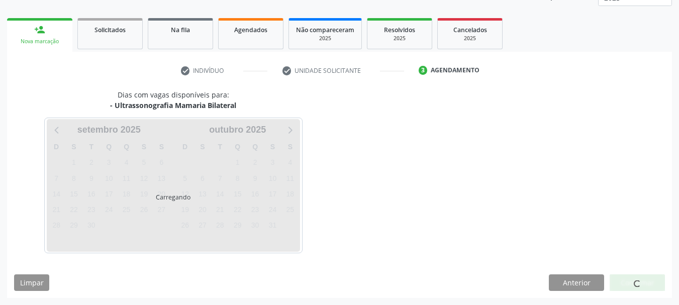
scroll to position [132, 0]
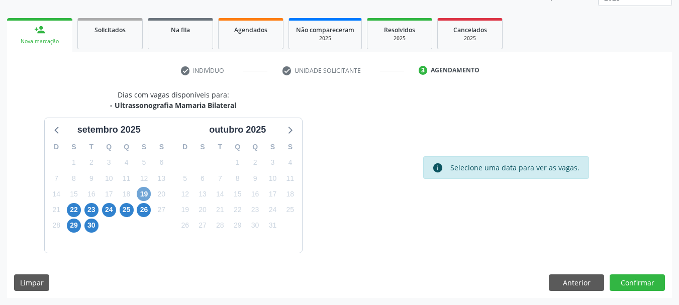
click at [150, 192] on span "19" at bounding box center [144, 194] width 14 height 14
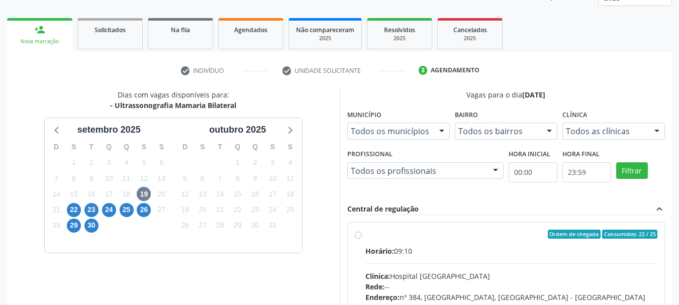
drag, startPoint x: 436, startPoint y: 236, endPoint x: 436, endPoint y: 230, distance: 6.1
click at [436, 236] on div "Ordem de chegada Consumidos: 22 / 25" at bounding box center [511, 234] width 292 height 9
click at [362, 236] on input "Ordem de chegada Consumidos: 22 / 25 Horário: 09:10 Clínica: Hospital [GEOGRAPH…" at bounding box center [358, 234] width 7 height 9
radio input "true"
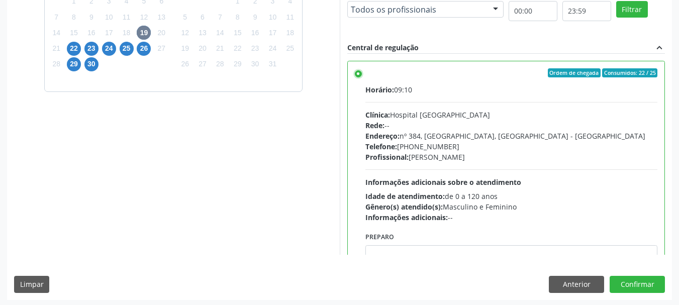
scroll to position [295, 0]
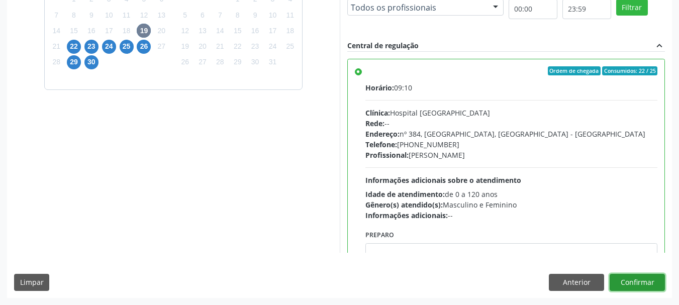
click at [636, 282] on button "Confirmar" at bounding box center [637, 282] width 55 height 17
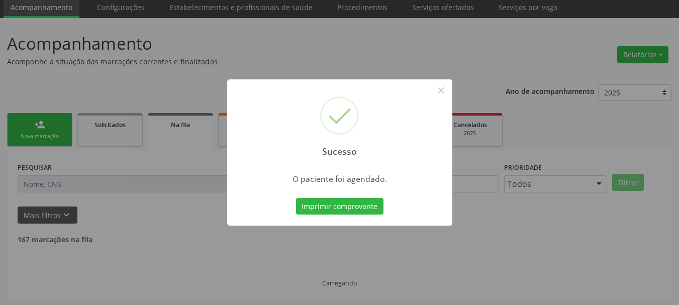
scroll to position [27, 0]
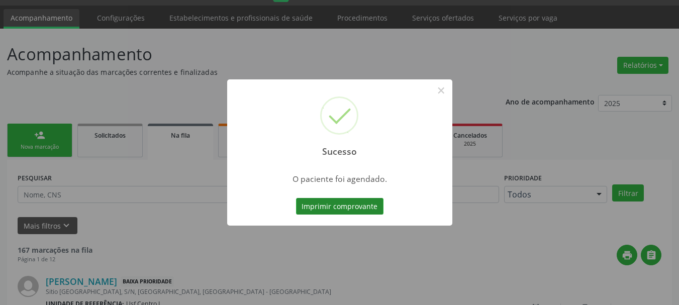
click at [346, 207] on button "Imprimir comprovante" at bounding box center [339, 206] width 87 height 17
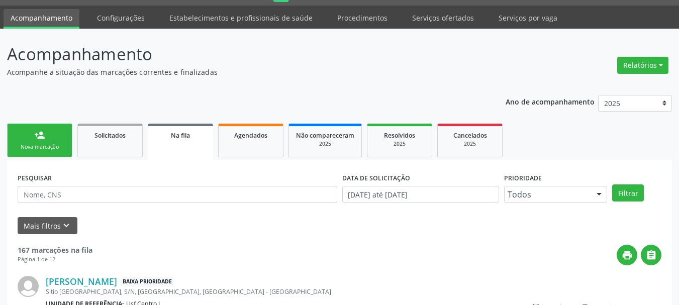
click at [33, 139] on link "person_add Nova marcação" at bounding box center [39, 141] width 65 height 34
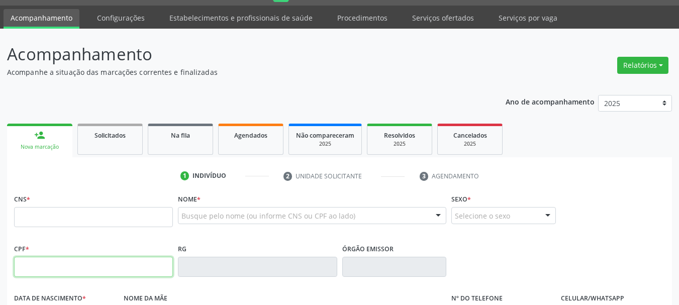
click at [57, 272] on input "text" at bounding box center [93, 267] width 159 height 20
type input "129.062.234-50"
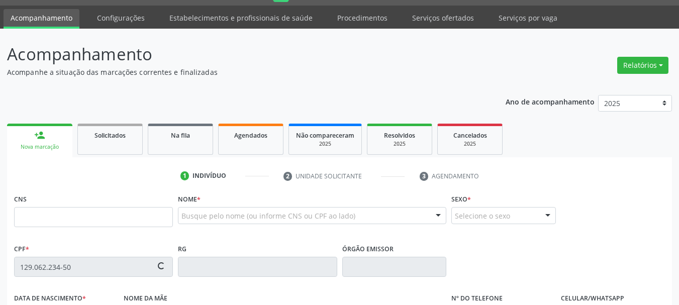
type input "700 0046 5554 9100"
type input "[DATE]"
type input "[PERSON_NAME]"
type input "[PHONE_NUMBER]"
type input "14"
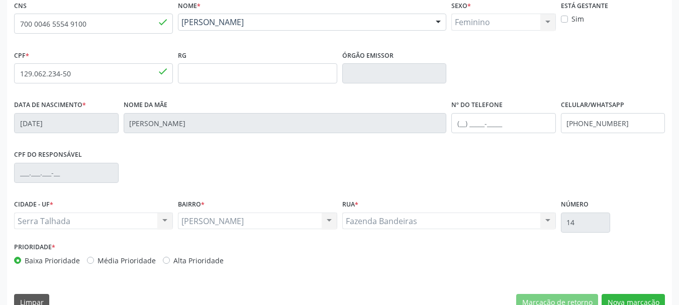
scroll to position [240, 0]
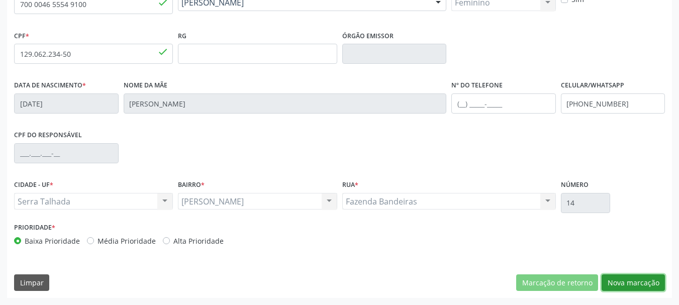
click at [630, 277] on button "Nova marcação" at bounding box center [633, 282] width 63 height 17
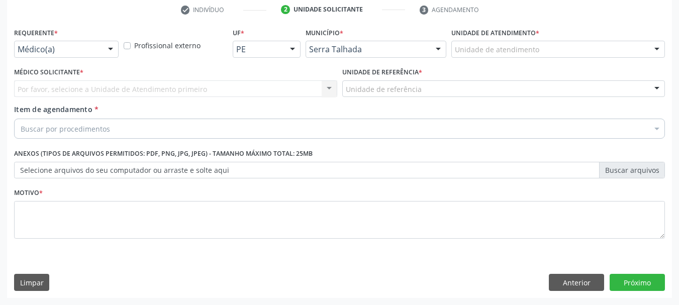
scroll to position [193, 0]
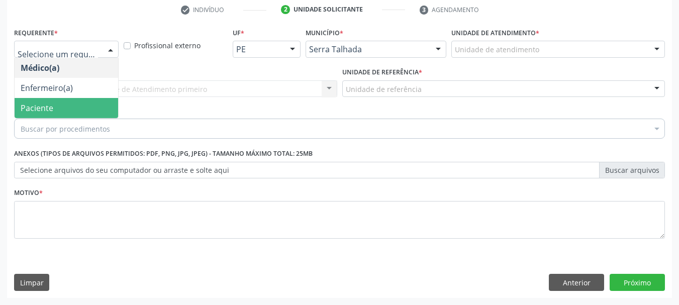
click at [45, 106] on span "Paciente" at bounding box center [37, 108] width 33 height 11
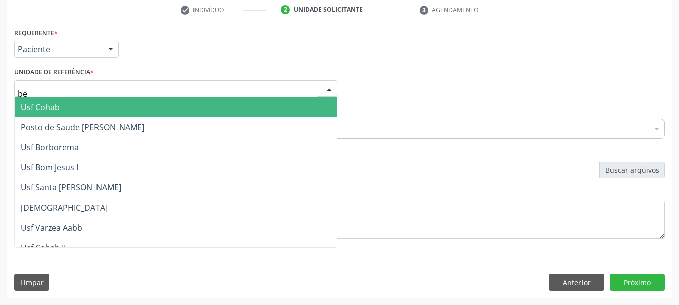
type input "ber"
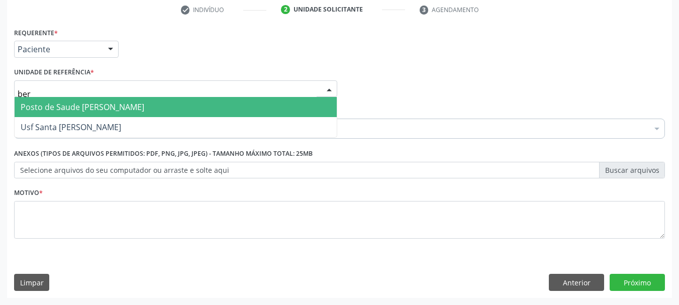
drag, startPoint x: 86, startPoint y: 102, endPoint x: 103, endPoint y: 126, distance: 28.9
click at [87, 103] on span "Posto de Saude [PERSON_NAME]" at bounding box center [83, 107] width 124 height 11
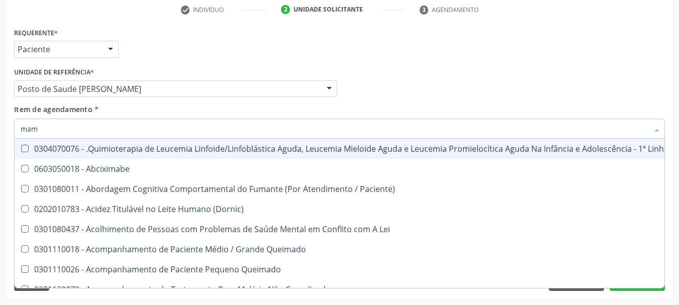
type input "mama"
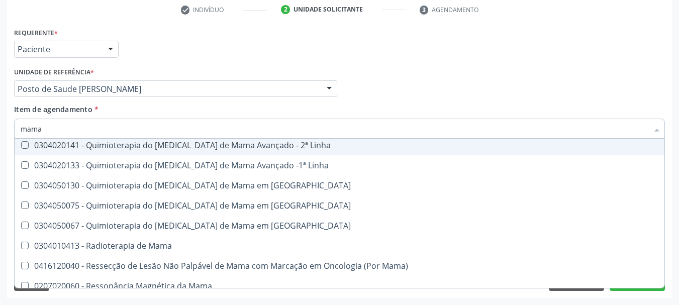
scroll to position [856, 0]
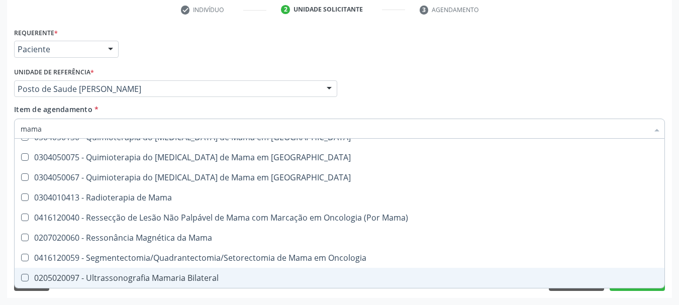
click at [112, 277] on div "0205020097 - Ultrassonografia Mamaria Bilateral" at bounding box center [340, 278] width 638 height 8
checkbox Bilateral "true"
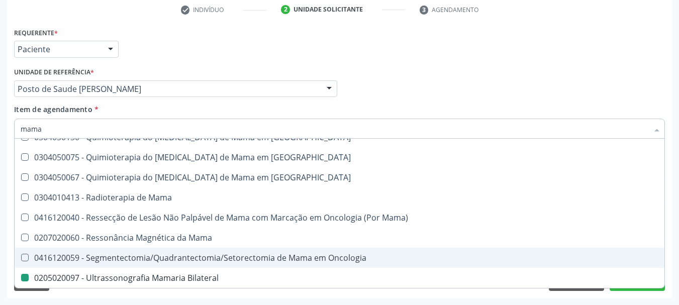
click at [0, 188] on div "Acompanhamento Acompanhe a situação das marcações correntes e finalizadas Relat…" at bounding box center [339, 83] width 679 height 443
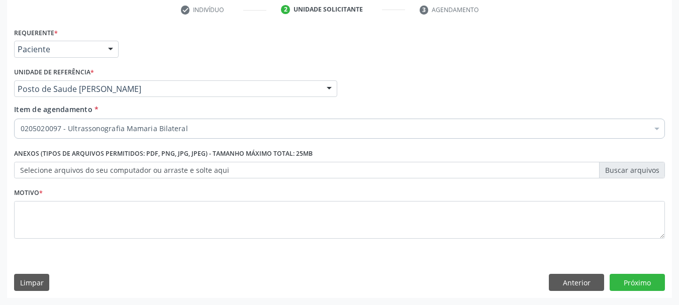
scroll to position [0, 0]
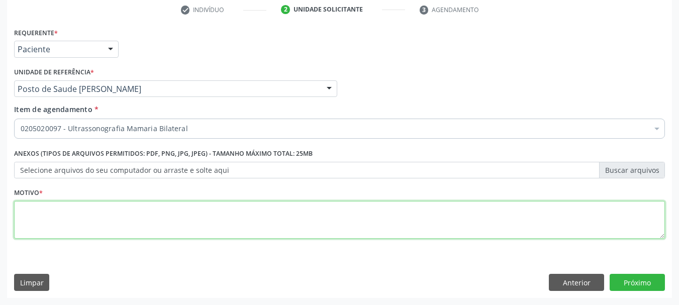
drag, startPoint x: 42, startPoint y: 226, endPoint x: 39, endPoint y: 208, distance: 18.8
click at [42, 226] on textarea at bounding box center [339, 220] width 651 height 38
type textarea "*"
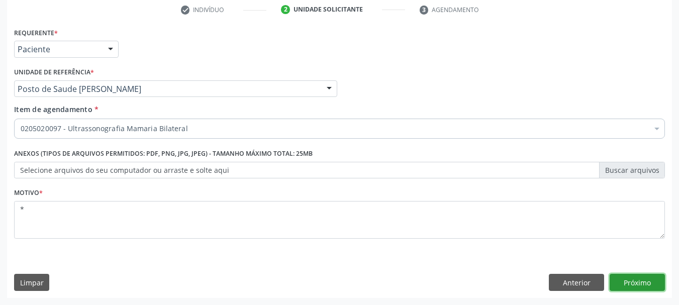
click at [643, 289] on button "Próximo" at bounding box center [637, 282] width 55 height 17
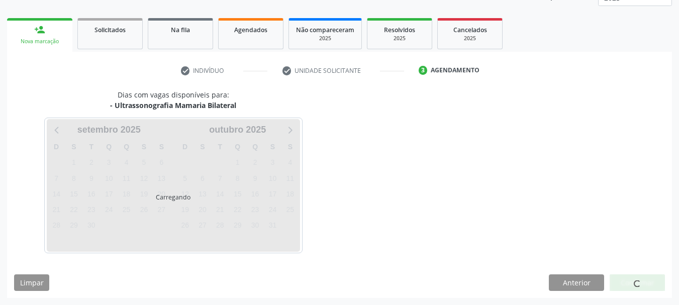
scroll to position [132, 0]
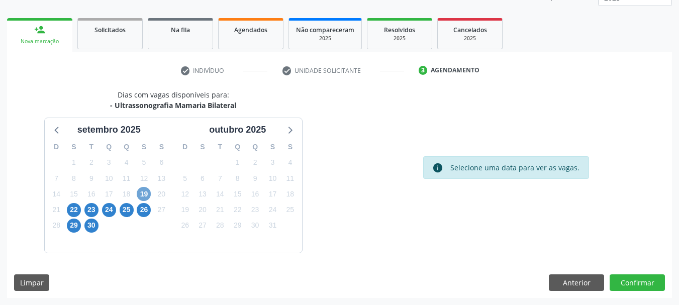
click at [143, 198] on span "19" at bounding box center [144, 194] width 14 height 14
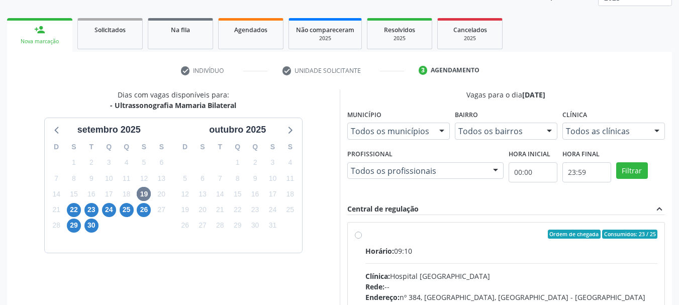
click at [396, 243] on label "Ordem de chegada Consumidos: 23 / 25 Horário: 09:10 Clínica: Hospital [GEOGRAPH…" at bounding box center [511, 307] width 292 height 154
click at [362, 239] on input "Ordem de chegada Consumidos: 23 / 25 Horário: 09:10 Clínica: Hospital [GEOGRAPH…" at bounding box center [358, 234] width 7 height 9
radio input "true"
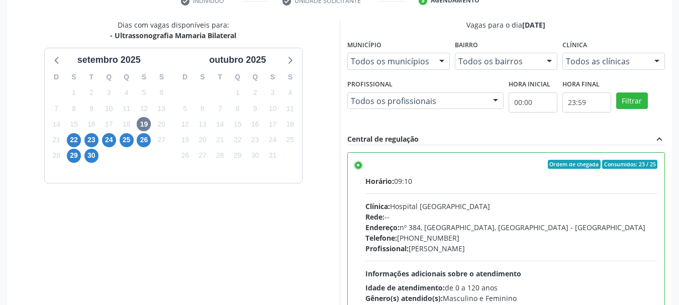
scroll to position [295, 0]
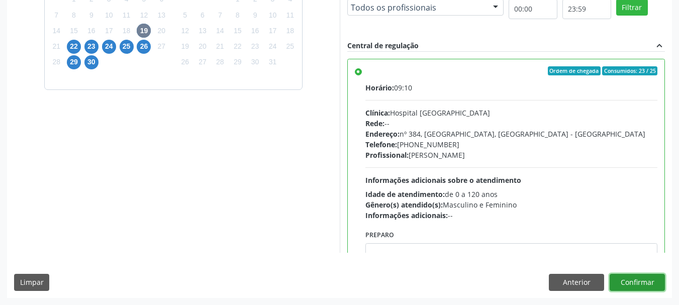
click at [642, 275] on button "Confirmar" at bounding box center [637, 282] width 55 height 17
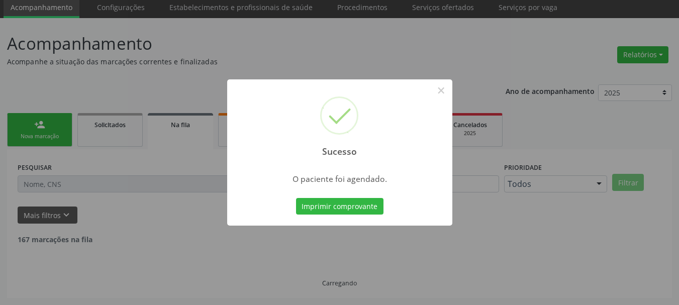
scroll to position [27, 0]
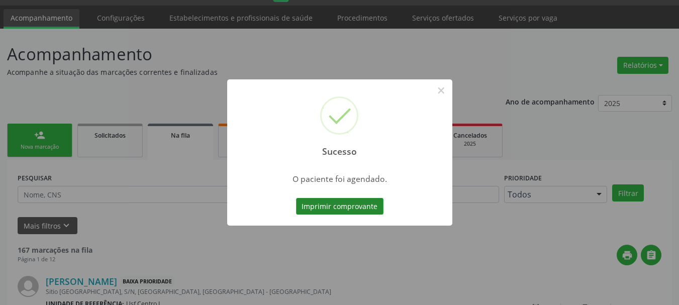
click at [347, 206] on button "Imprimir comprovante" at bounding box center [339, 206] width 87 height 17
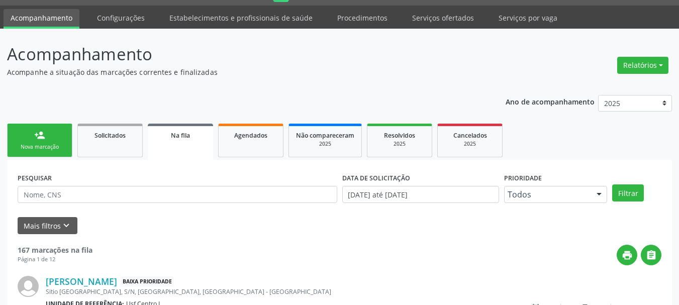
click at [33, 142] on link "person_add Nova marcação" at bounding box center [39, 141] width 65 height 34
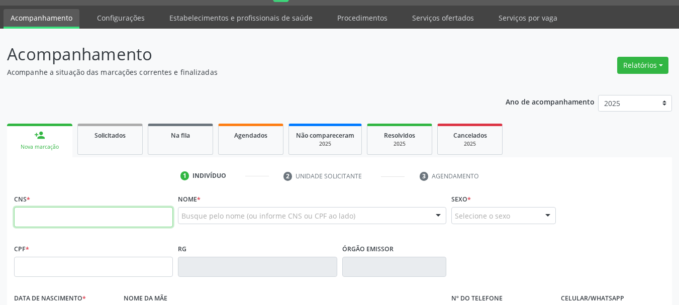
click at [67, 220] on input "text" at bounding box center [93, 217] width 159 height 20
type input "705 0028 1165 3150"
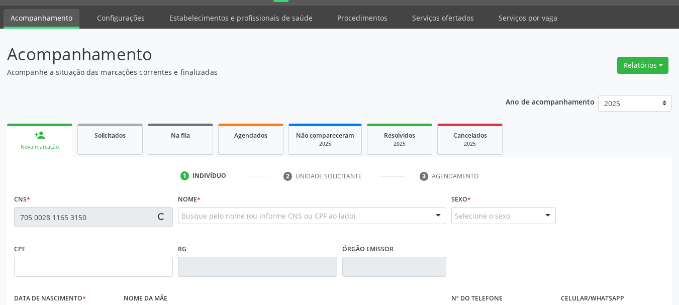
type input "052.858.114-73"
type input "[DATE]"
type input "[PERSON_NAME]"
type input "[PHONE_NUMBER]"
type input "3"
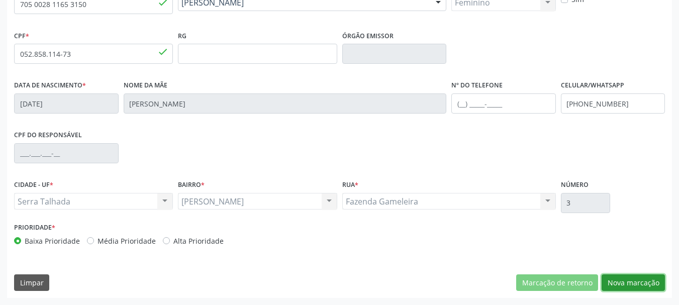
click at [616, 287] on button "Nova marcação" at bounding box center [633, 282] width 63 height 17
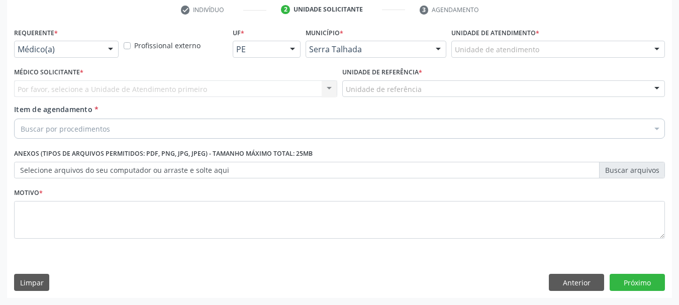
scroll to position [193, 0]
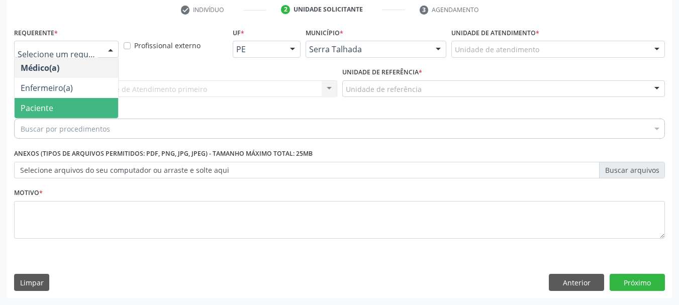
click at [72, 105] on span "Paciente" at bounding box center [67, 108] width 104 height 20
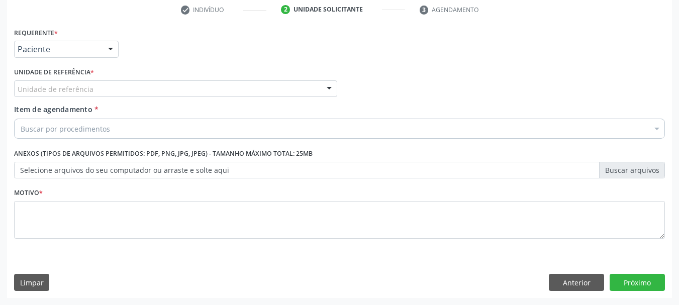
click at [69, 79] on label "Unidade de referência *" at bounding box center [54, 73] width 80 height 16
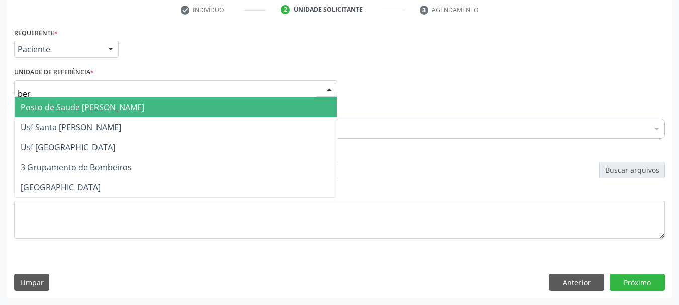
type input "bern"
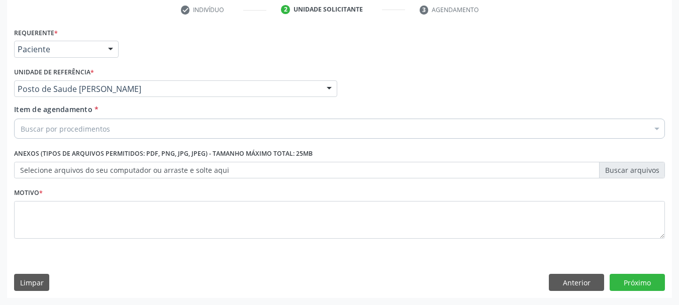
click at [145, 124] on div "Buscar por procedimentos" at bounding box center [339, 129] width 651 height 20
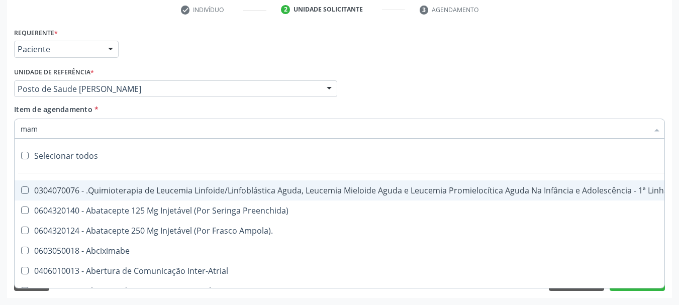
type input "mama"
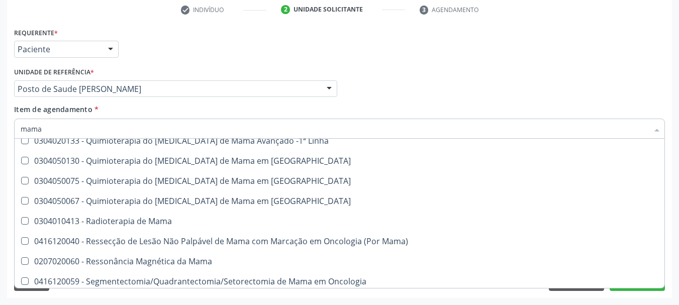
scroll to position [856, 0]
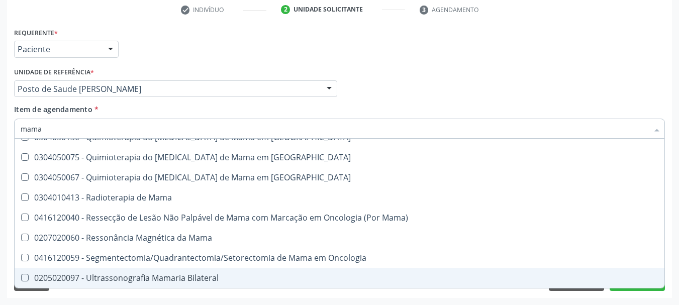
click at [154, 279] on div "0205020097 - Ultrassonografia Mamaria Bilateral" at bounding box center [340, 278] width 638 height 8
checkbox Bilateral "true"
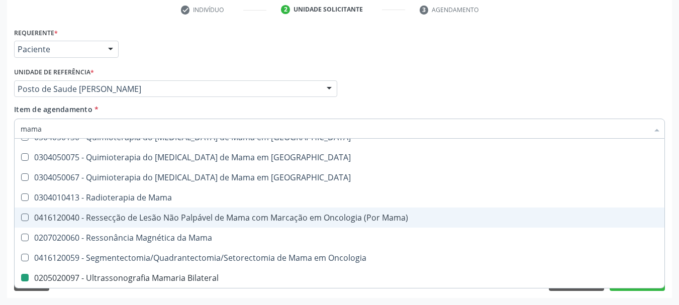
click at [0, 178] on div "Acompanhamento Acompanhe a situação das marcações correntes e finalizadas Relat…" at bounding box center [339, 83] width 679 height 443
checkbox Linha "true"
checkbox Bilateral "false"
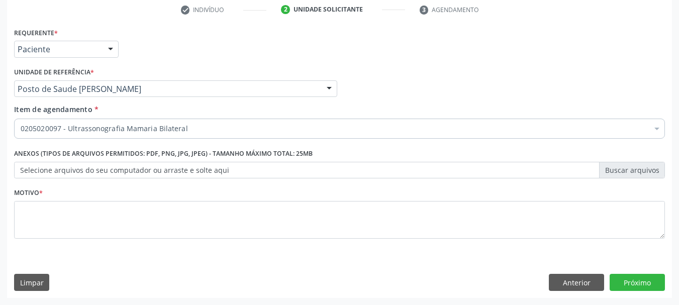
scroll to position [0, 0]
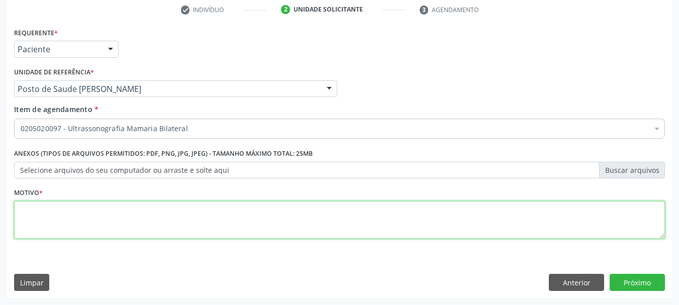
click at [31, 207] on textarea at bounding box center [339, 220] width 651 height 38
type textarea "*"
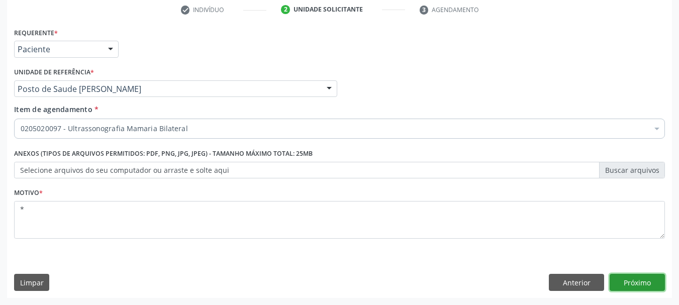
click at [626, 288] on button "Próximo" at bounding box center [637, 282] width 55 height 17
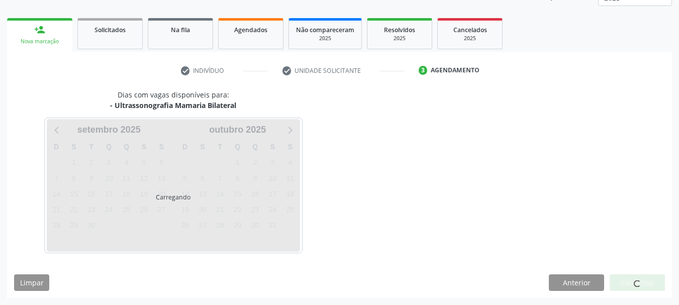
scroll to position [132, 0]
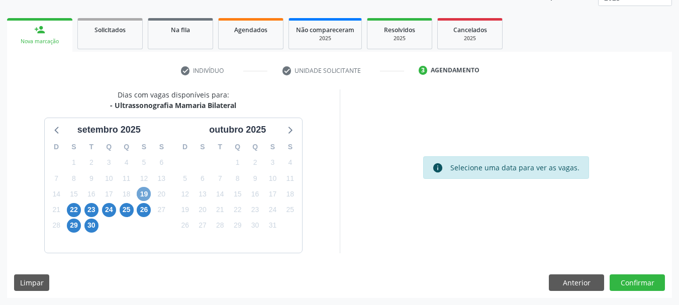
click at [146, 193] on span "19" at bounding box center [144, 194] width 14 height 14
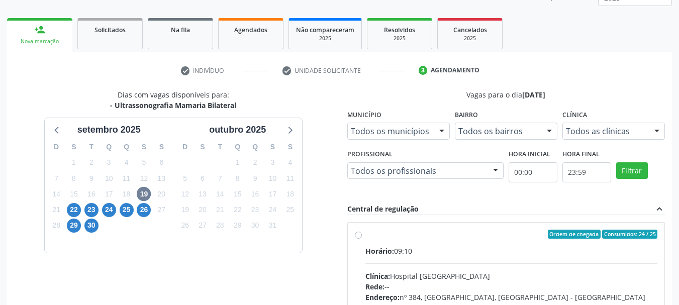
drag, startPoint x: 436, startPoint y: 228, endPoint x: 440, endPoint y: 213, distance: 15.7
click at [437, 228] on div "Ordem de chegada Consumidos: 24 / 25 Horário: 09:10 Clínica: Hospital [GEOGRAPH…" at bounding box center [506, 307] width 317 height 168
radio input "true"
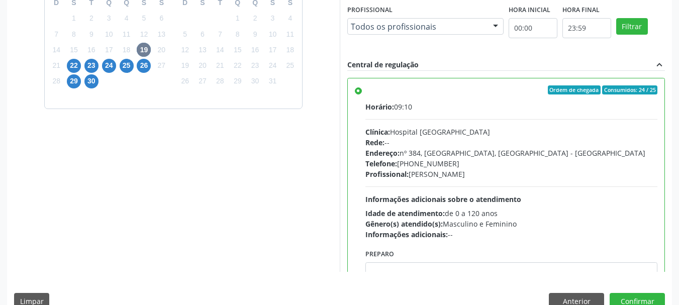
scroll to position [295, 0]
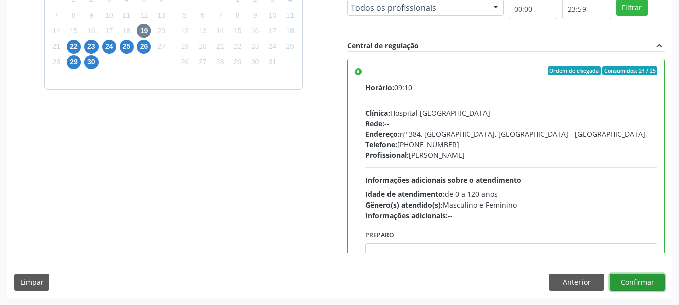
click at [629, 281] on button "Confirmar" at bounding box center [637, 282] width 55 height 17
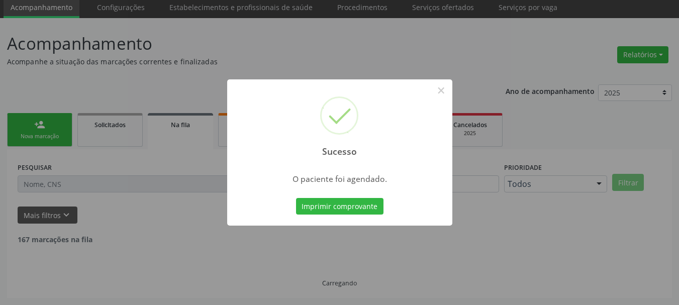
scroll to position [27, 0]
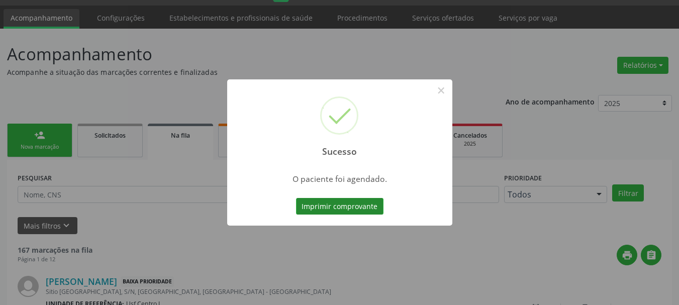
click at [331, 199] on button "Imprimir comprovante" at bounding box center [339, 206] width 87 height 17
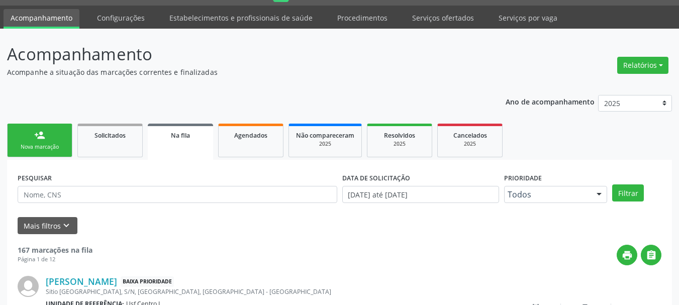
click at [44, 135] on div "person_add" at bounding box center [39, 135] width 11 height 11
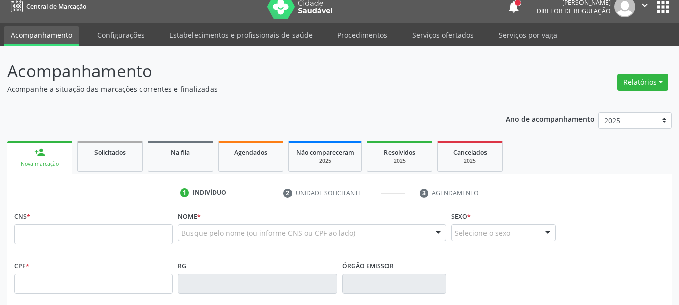
scroll to position [0, 0]
